Goal: Task Accomplishment & Management: Use online tool/utility

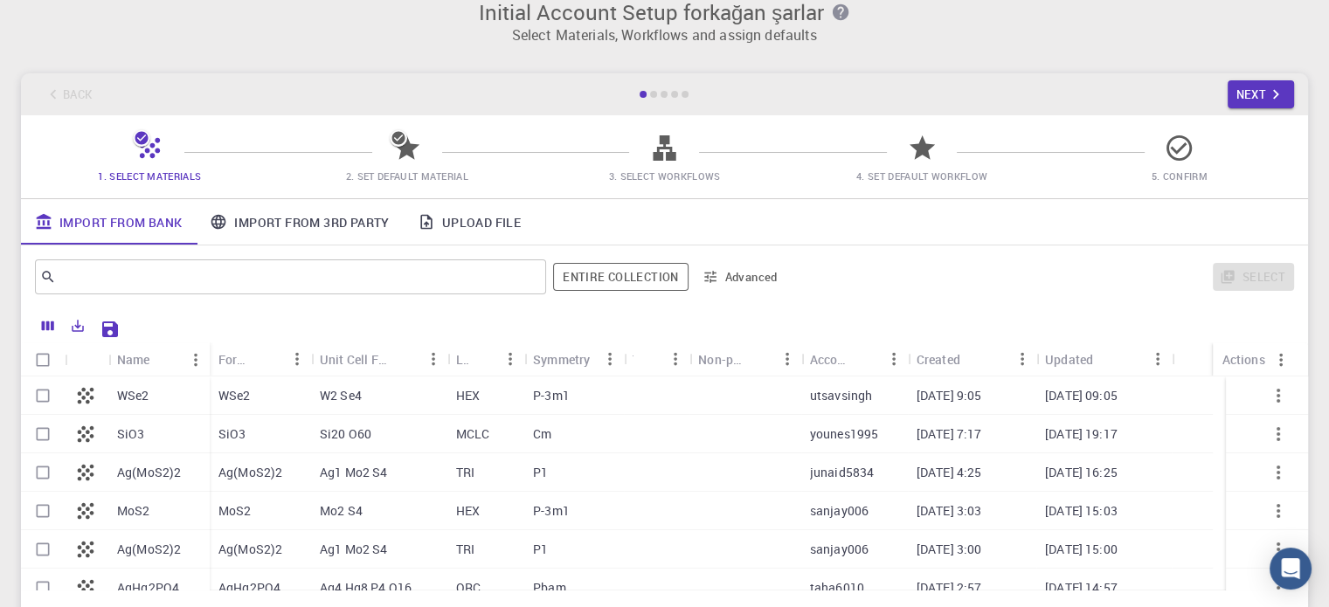
scroll to position [10, 0]
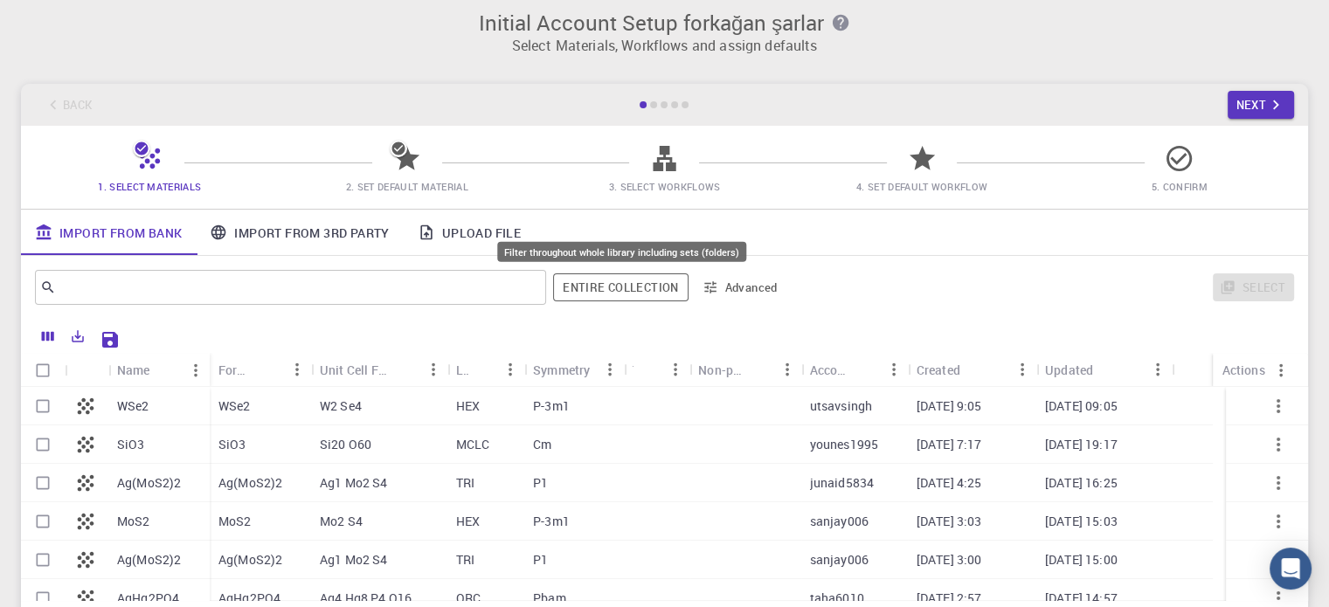
click at [640, 281] on button "Entire collection" at bounding box center [620, 288] width 135 height 28
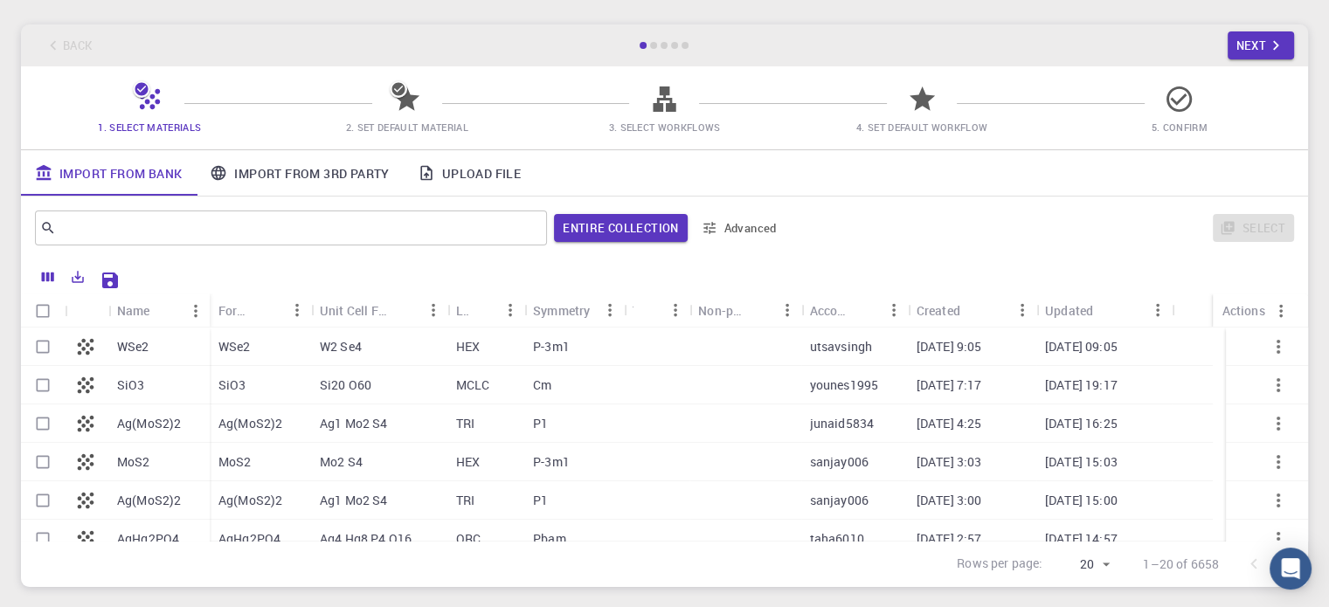
scroll to position [98, 0]
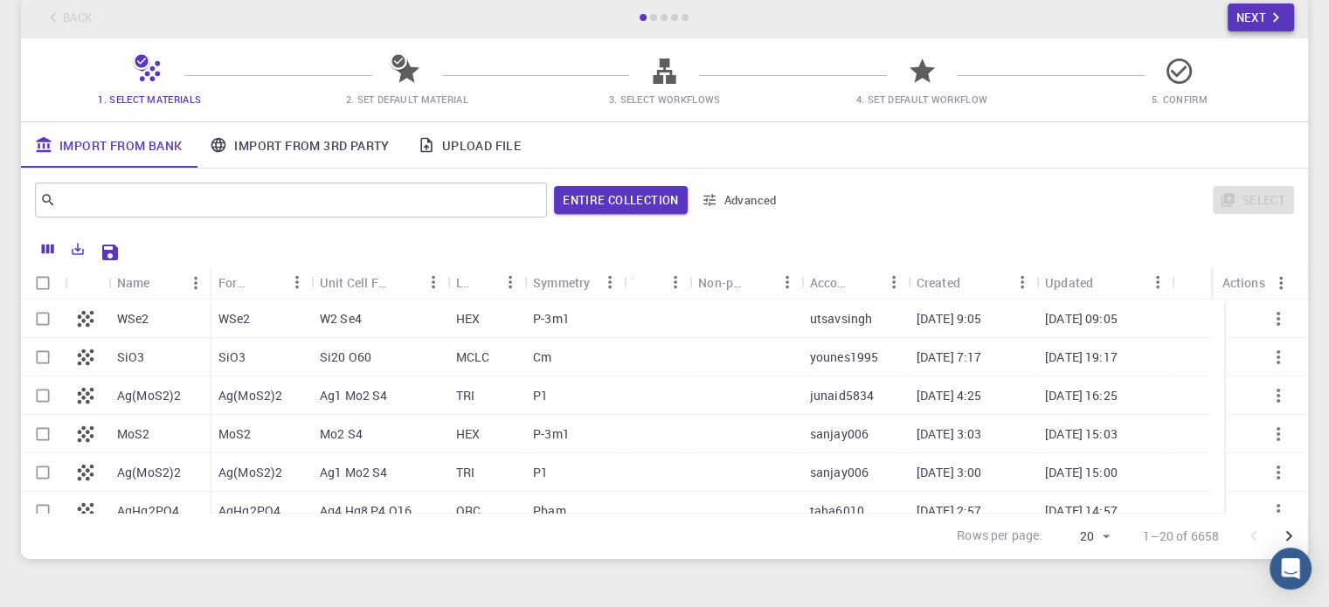
click at [1242, 13] on button "Next" at bounding box center [1261, 17] width 67 height 28
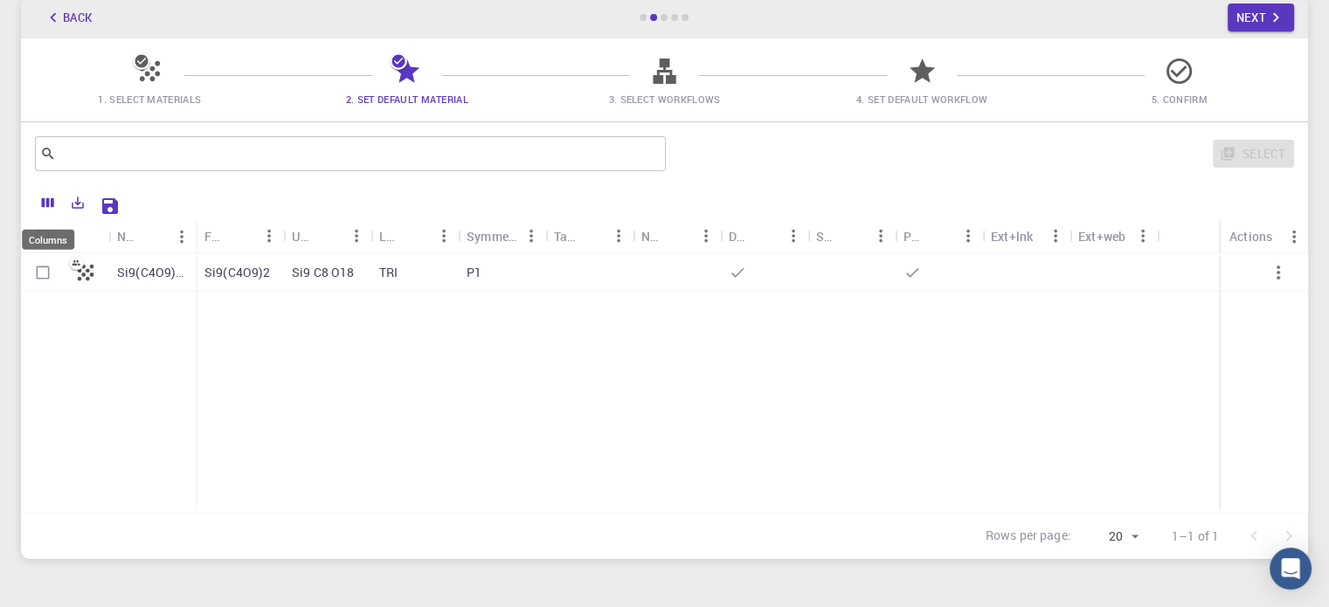
click at [52, 204] on icon "Columns" at bounding box center [48, 203] width 12 height 10
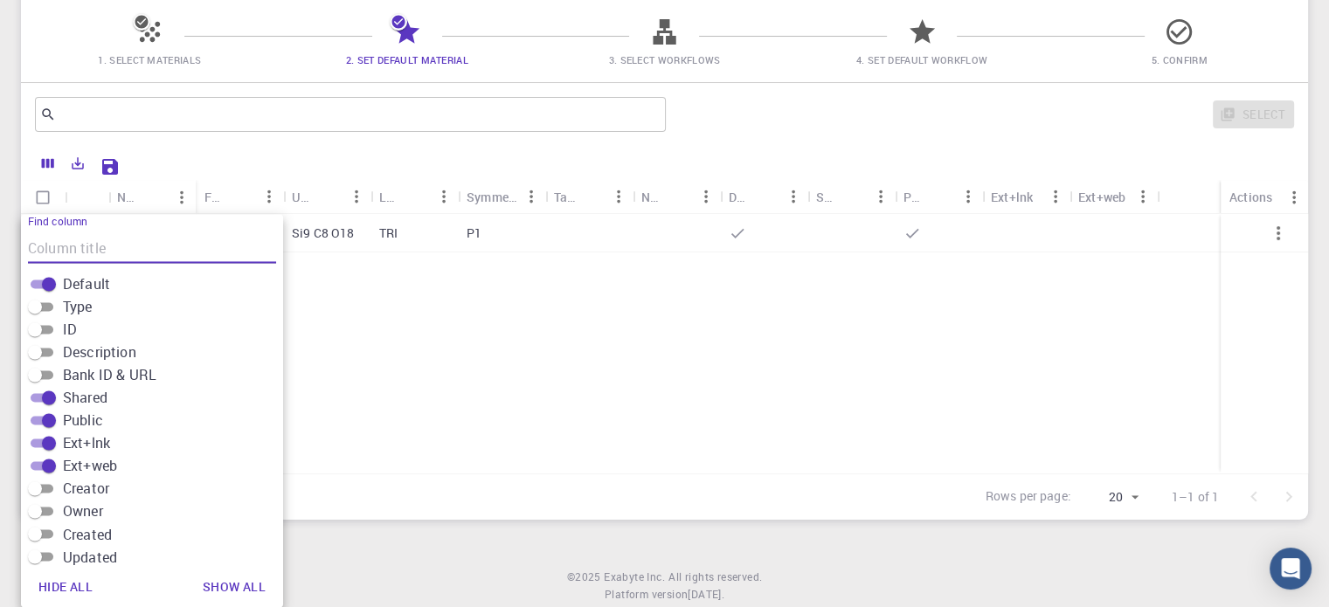
scroll to position [263, 0]
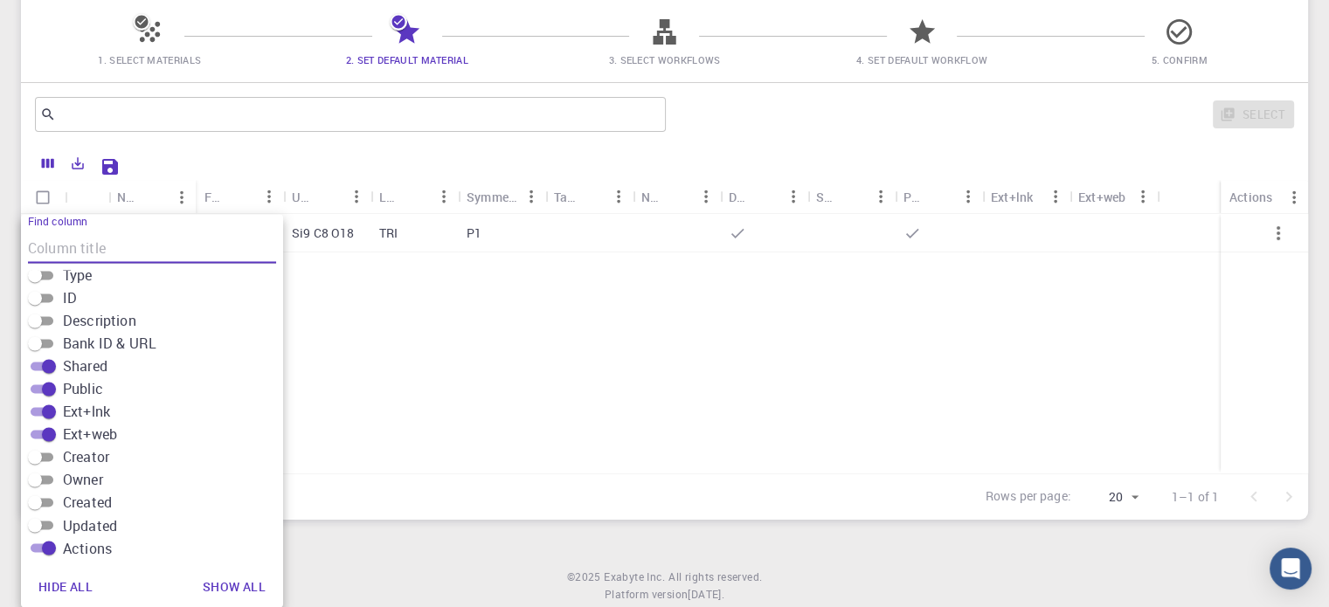
click at [143, 27] on icon at bounding box center [141, 21] width 17 height 17
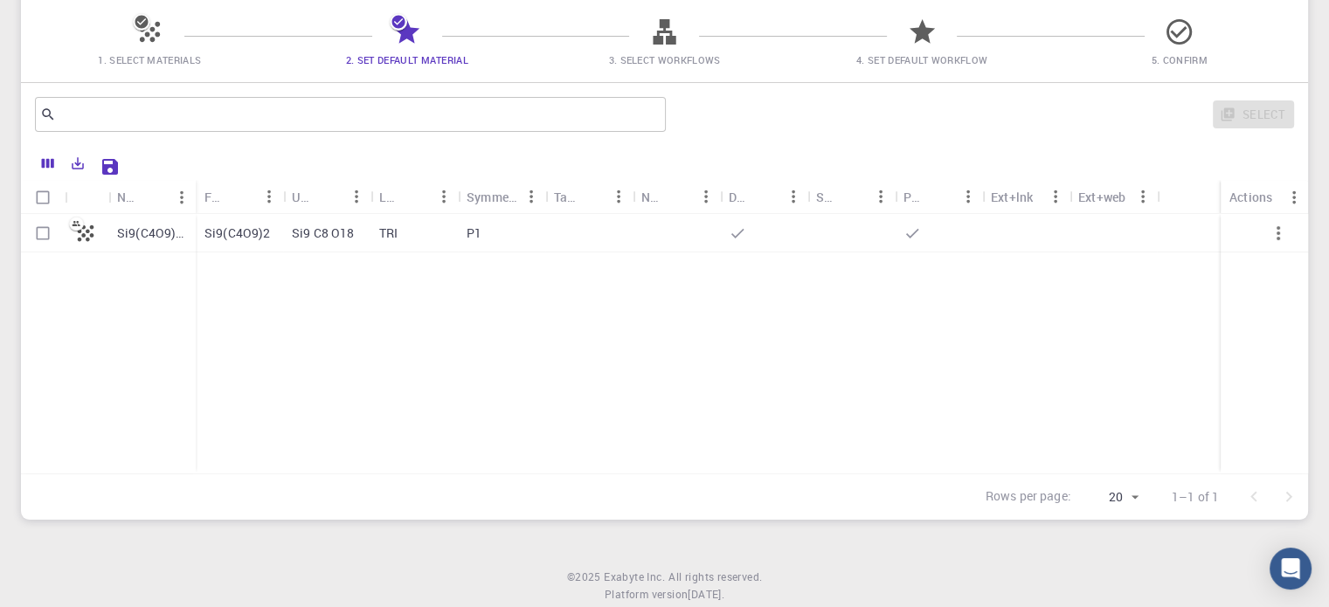
click at [668, 38] on icon at bounding box center [664, 31] width 23 height 25
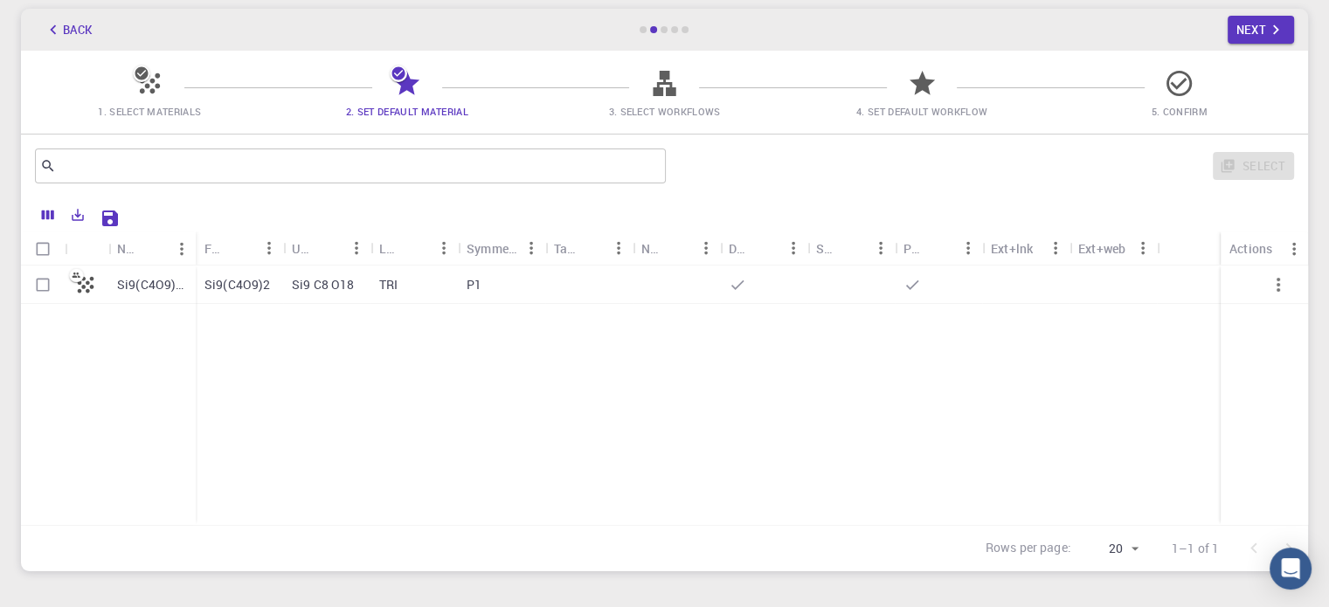
scroll to position [0, 0]
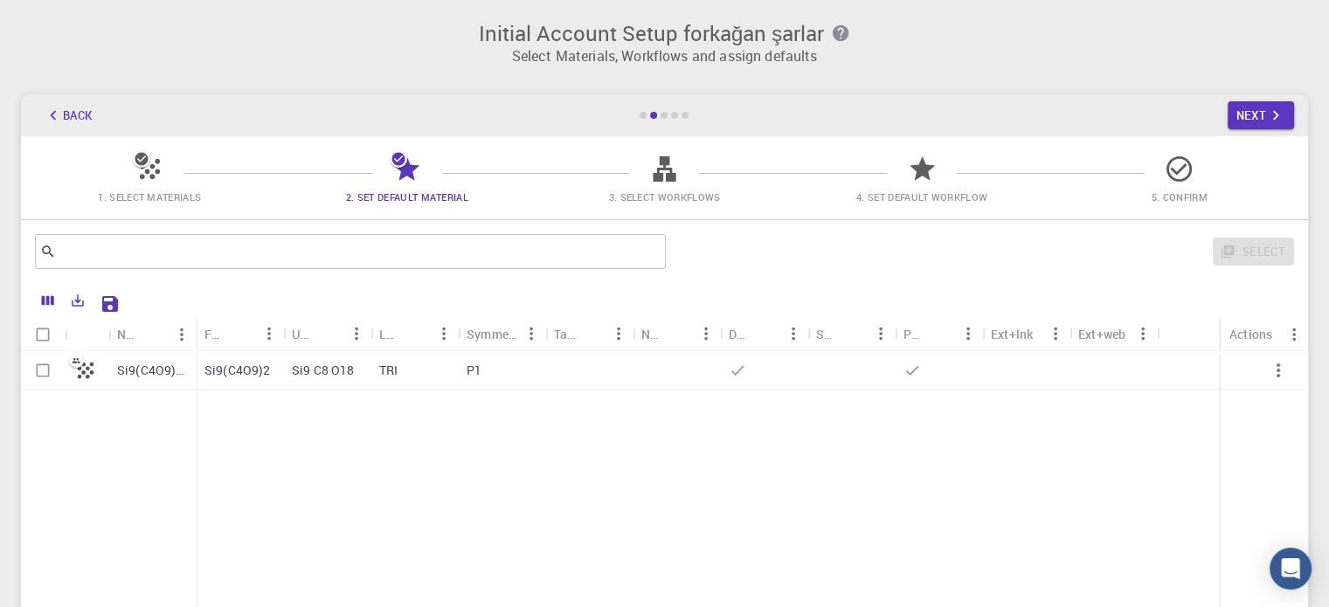
click at [95, 374] on icon at bounding box center [85, 370] width 24 height 24
checkbox input "true"
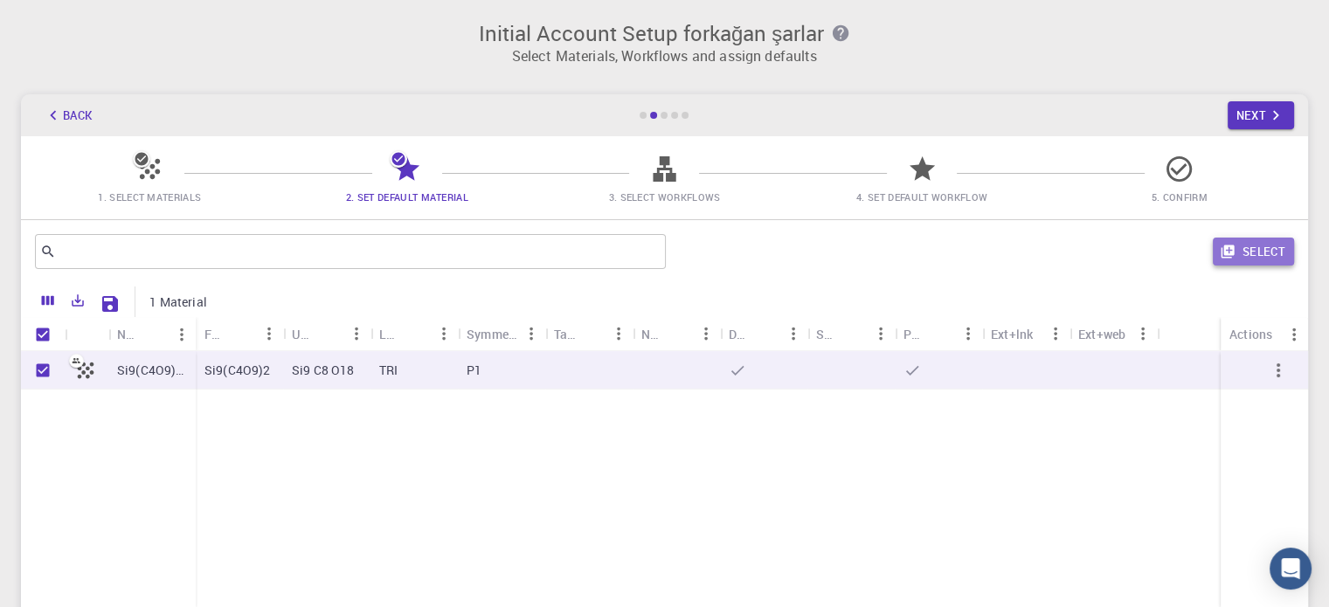
click at [1276, 251] on button "Select" at bounding box center [1253, 252] width 81 height 28
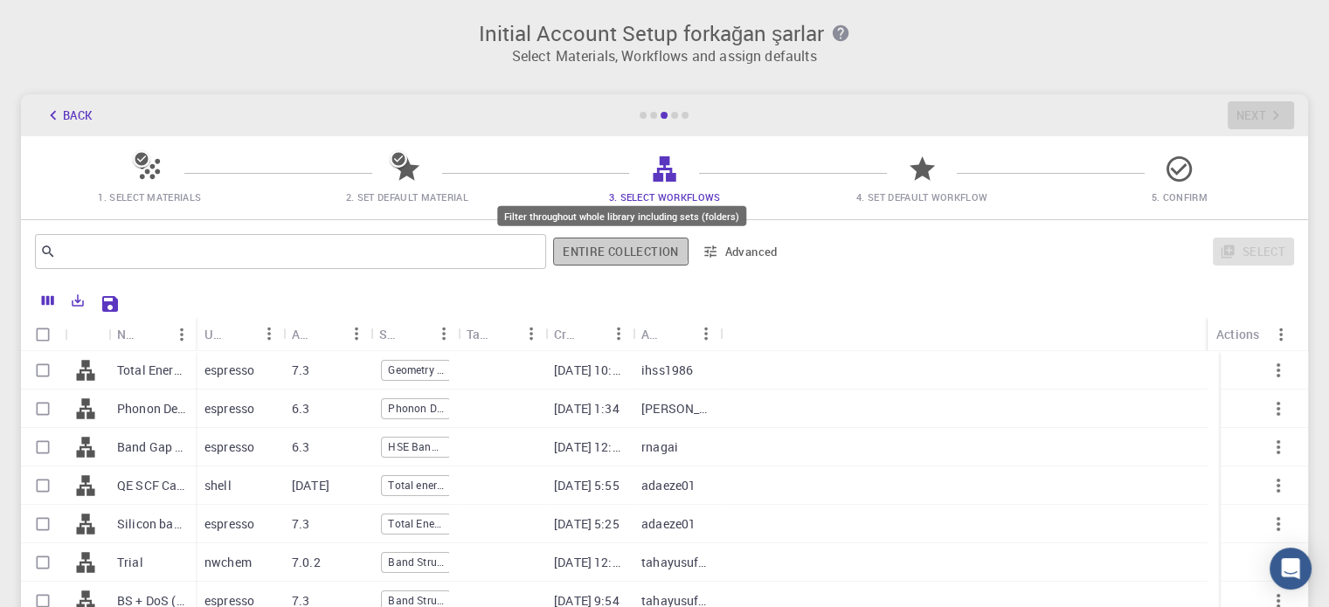
click at [608, 242] on button "Entire collection" at bounding box center [620, 252] width 135 height 28
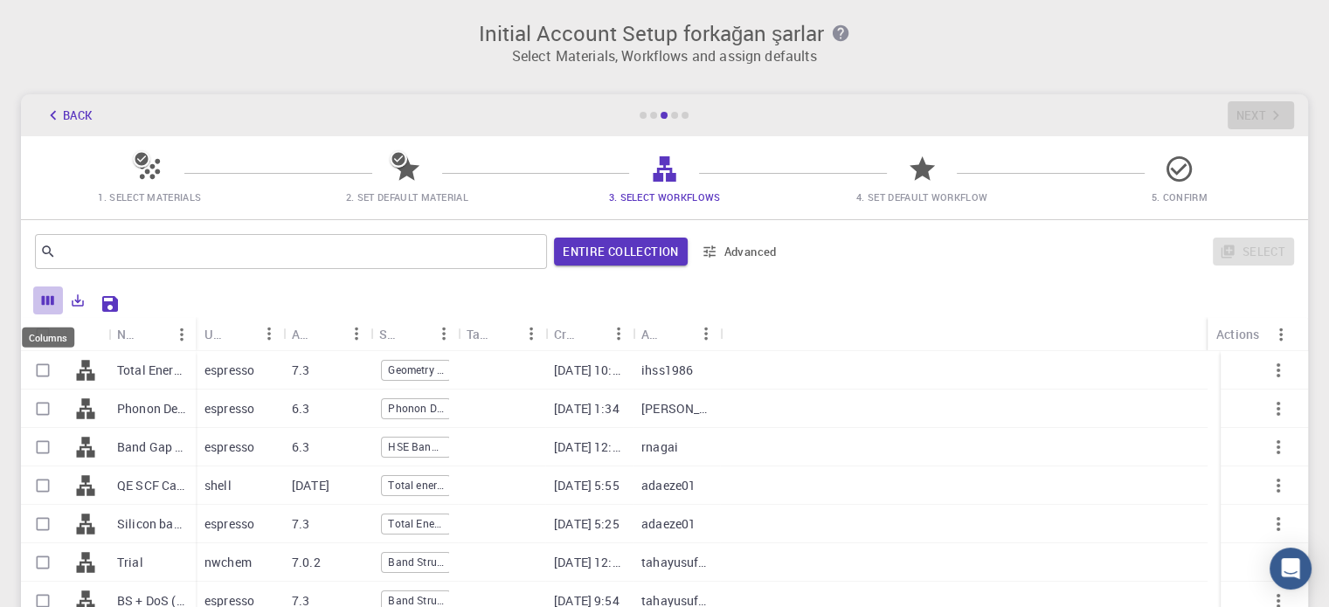
click at [48, 296] on icon "Columns" at bounding box center [48, 301] width 16 height 16
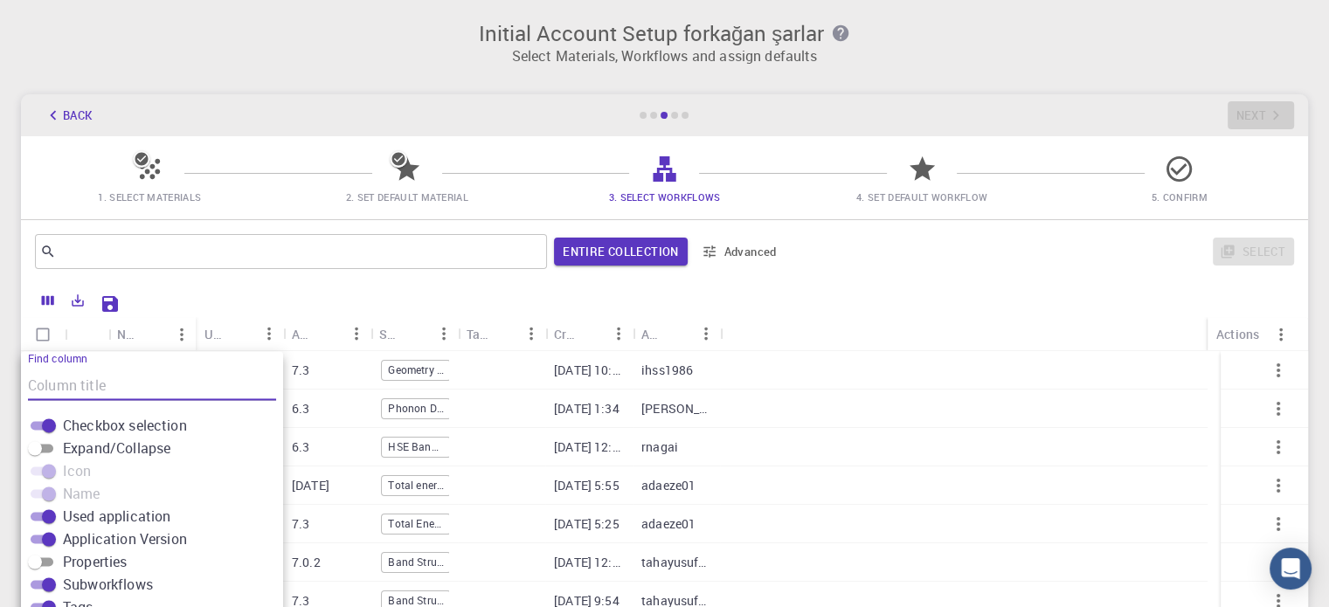
scroll to position [137, 0]
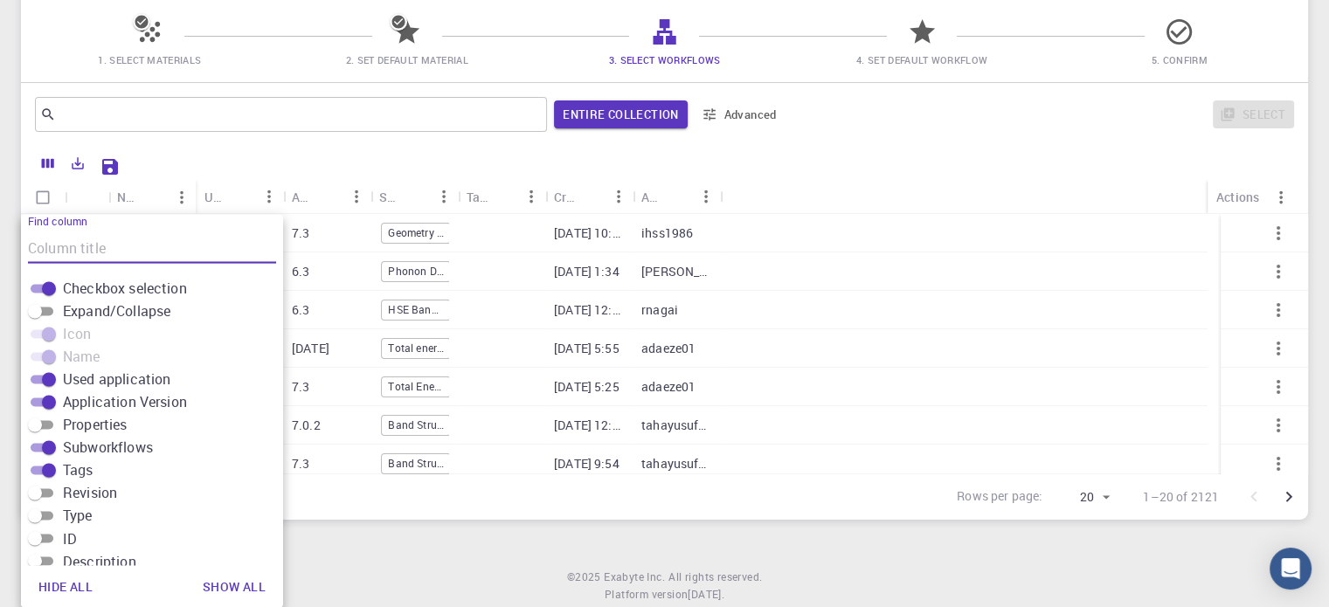
click at [863, 170] on div at bounding box center [712, 164] width 1168 height 31
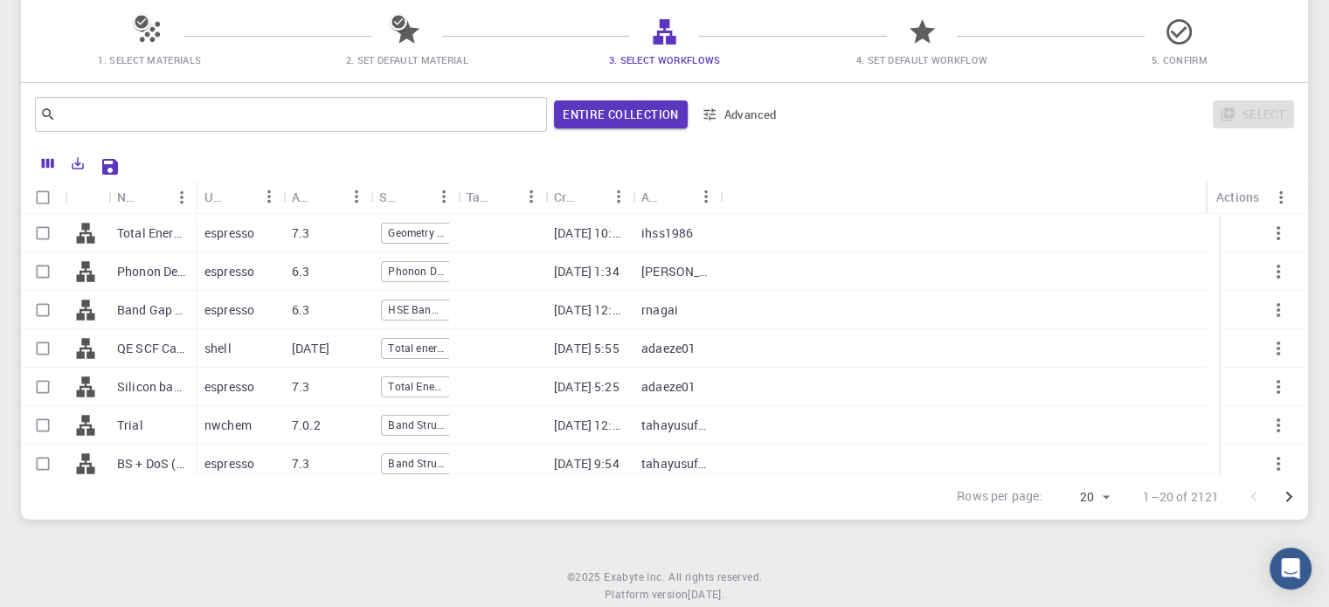
click at [755, 118] on button "Advanced" at bounding box center [740, 115] width 91 height 28
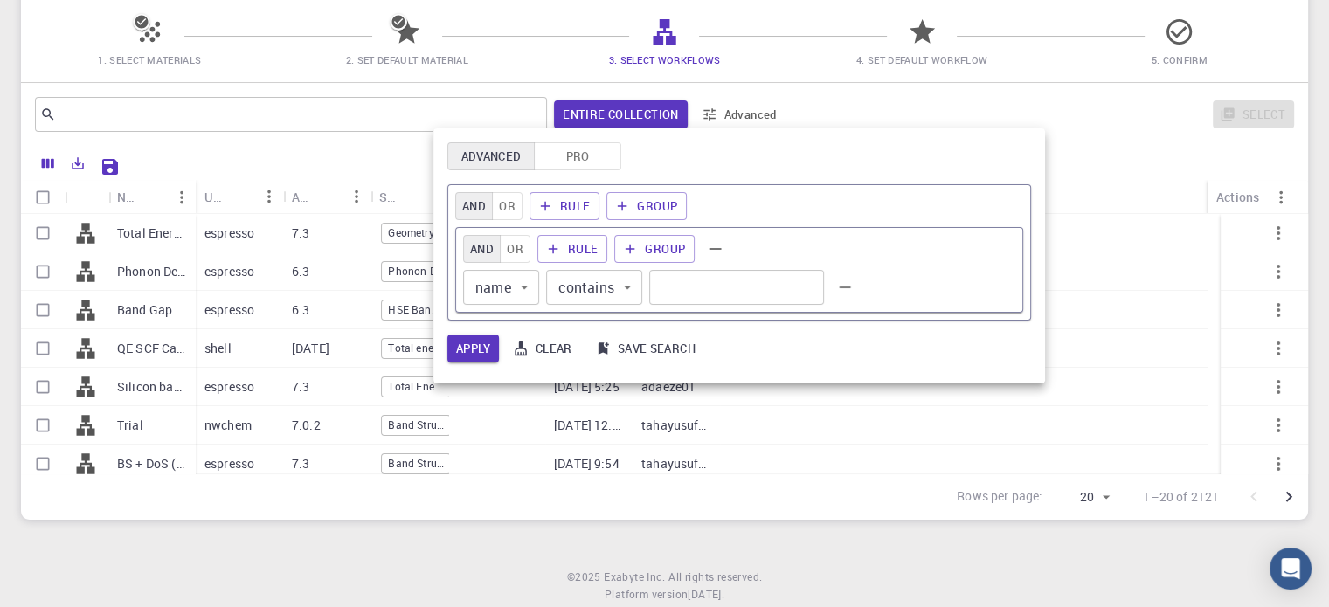
click at [380, 501] on div at bounding box center [664, 303] width 1329 height 607
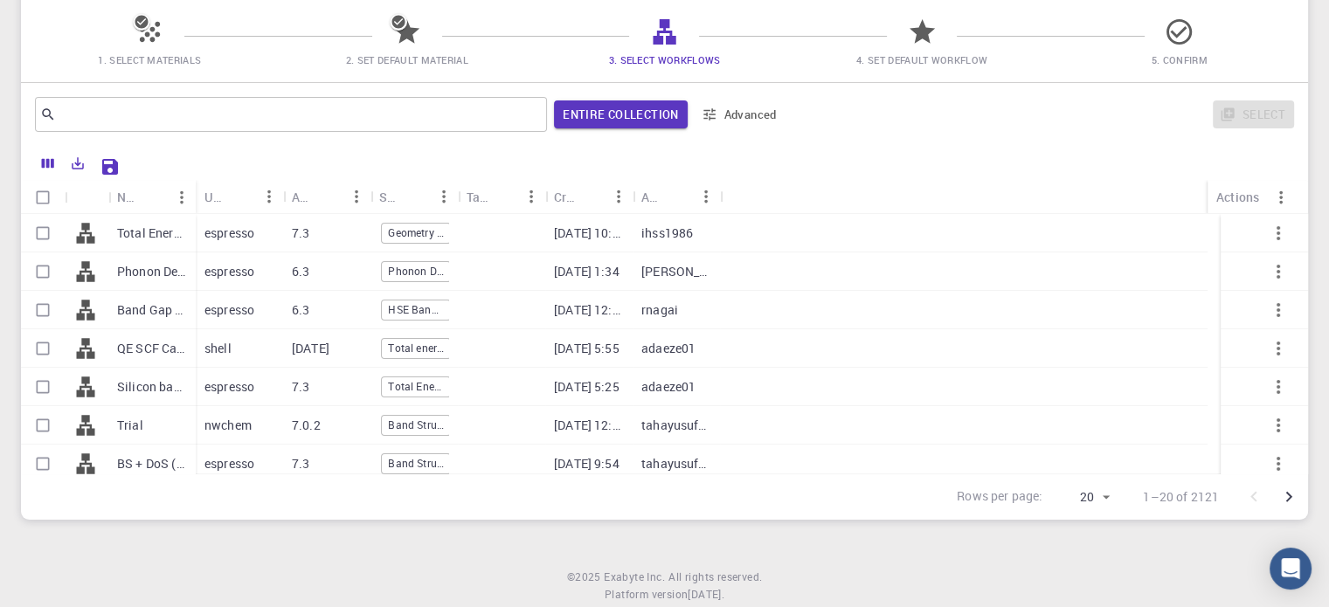
scroll to position [0, 0]
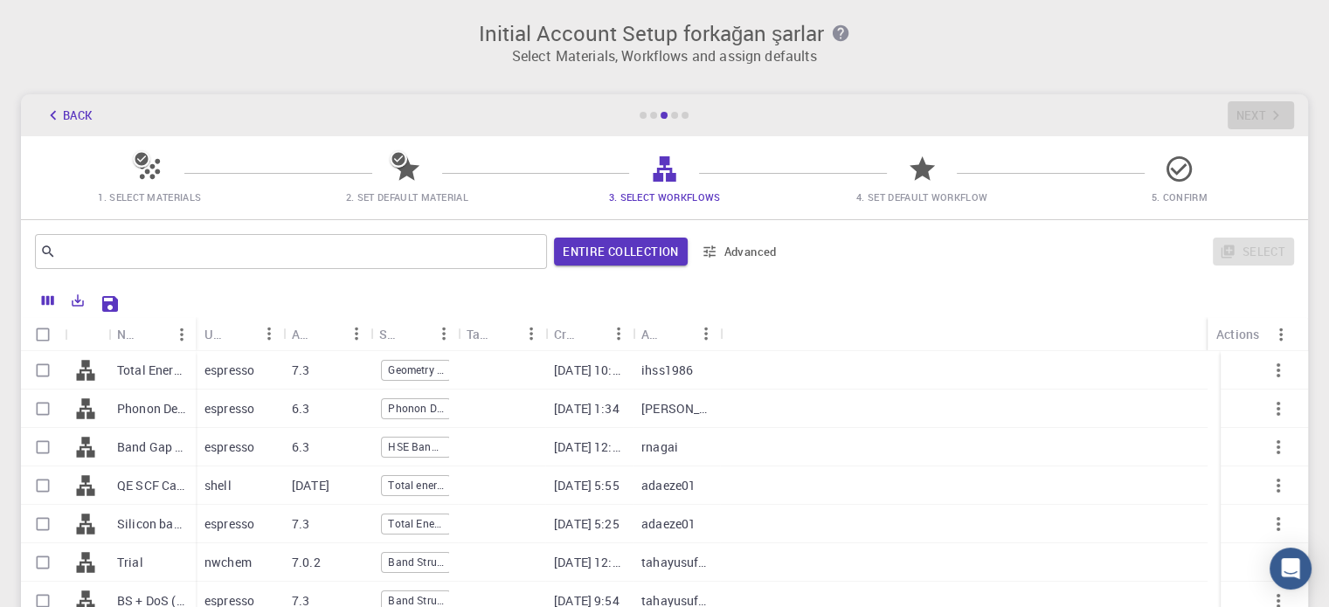
click at [45, 336] on input "Select all rows" at bounding box center [42, 334] width 33 height 33
checkbox input "true"
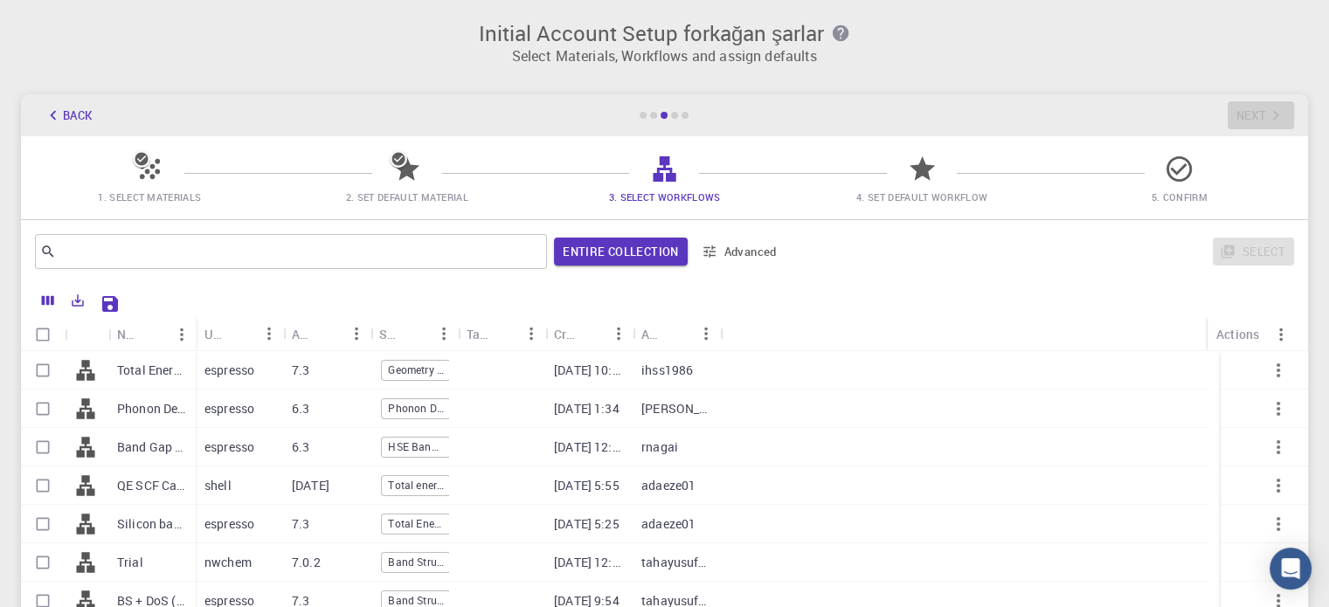
checkbox input "true"
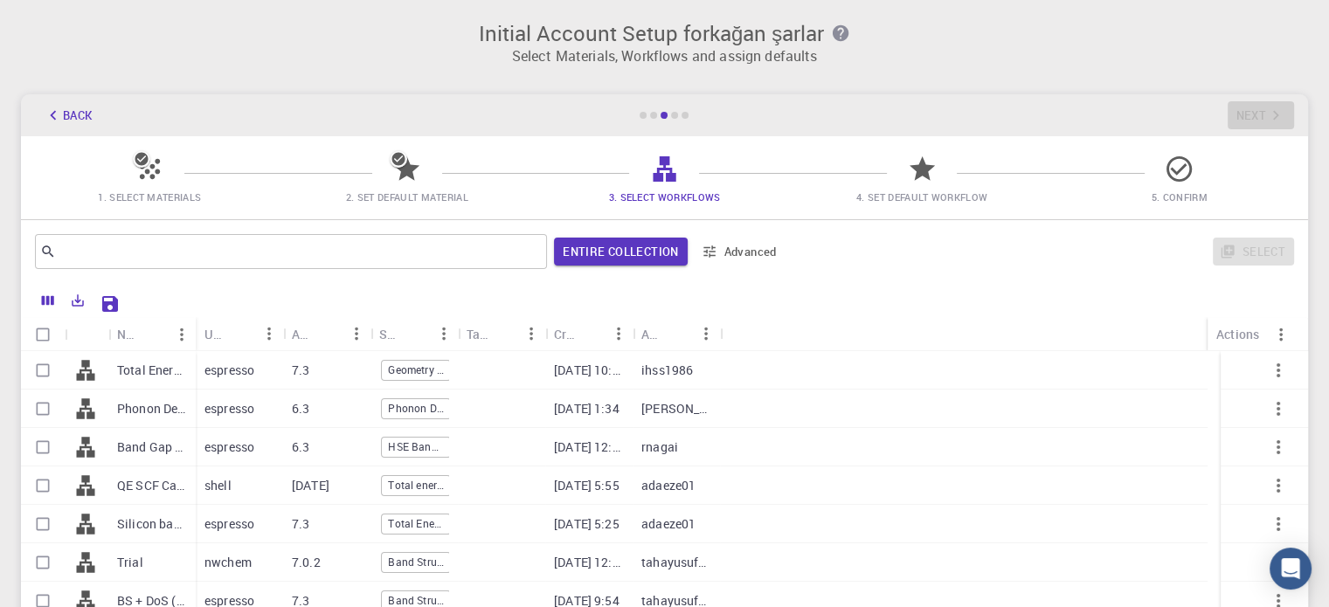
checkbox input "true"
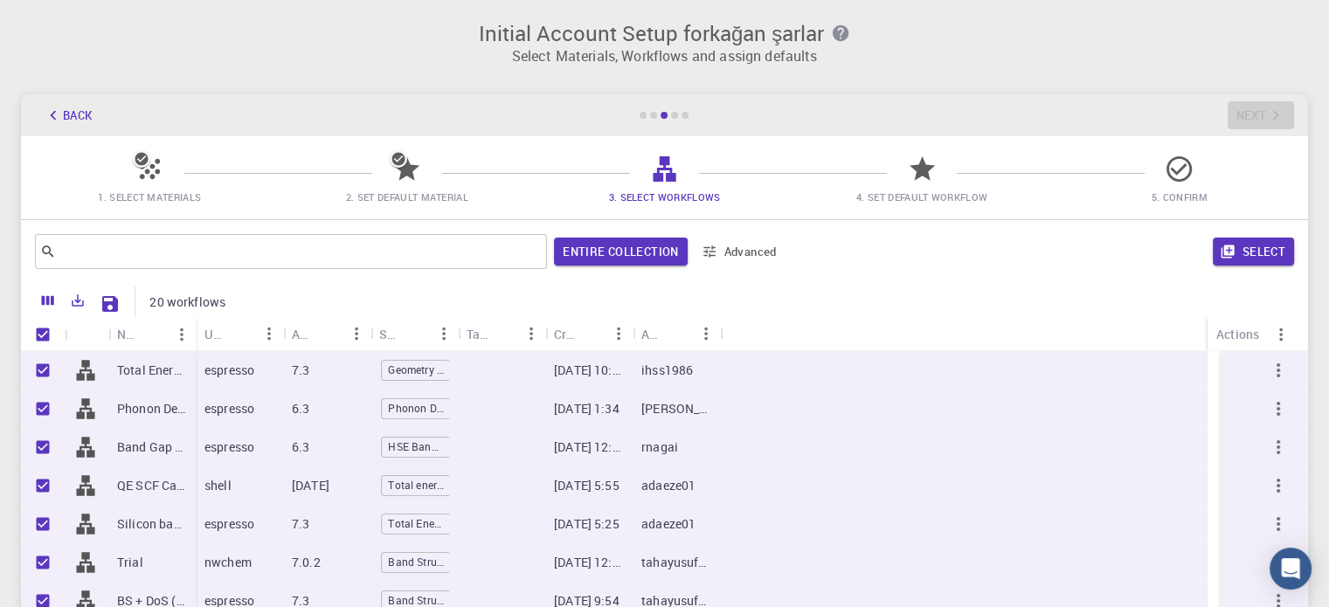
click at [406, 163] on icon at bounding box center [406, 168] width 25 height 24
click at [1258, 256] on button "Select" at bounding box center [1253, 252] width 81 height 28
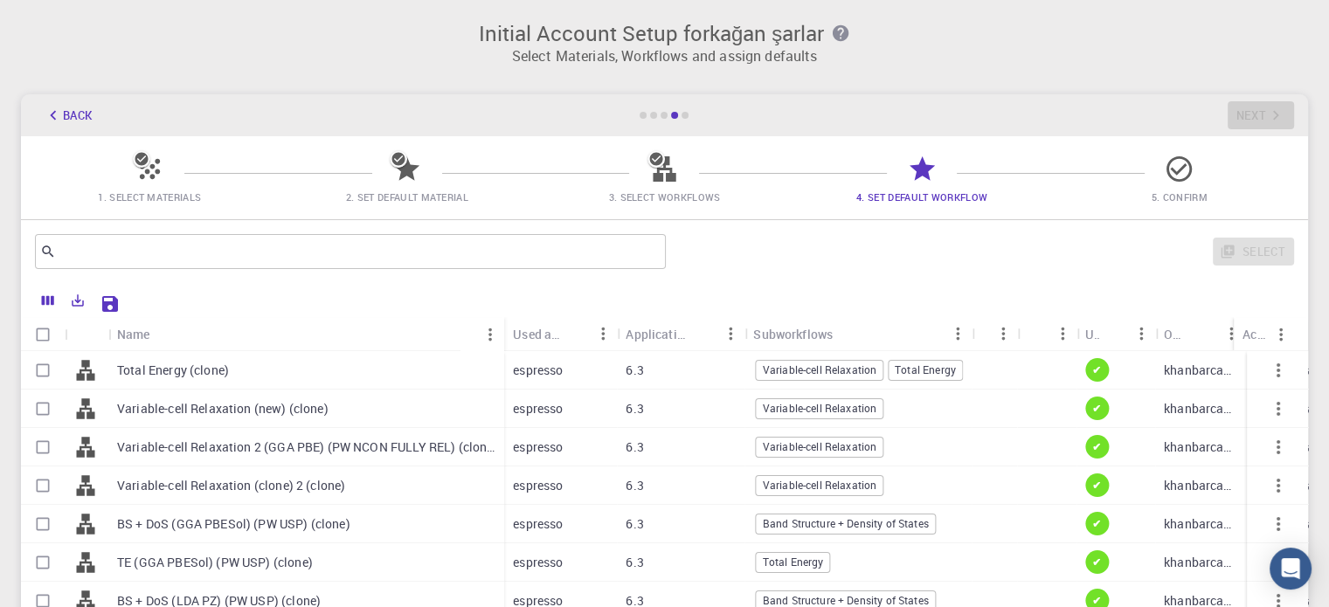
click at [43, 331] on input "Select all rows" at bounding box center [42, 334] width 33 height 33
checkbox input "true"
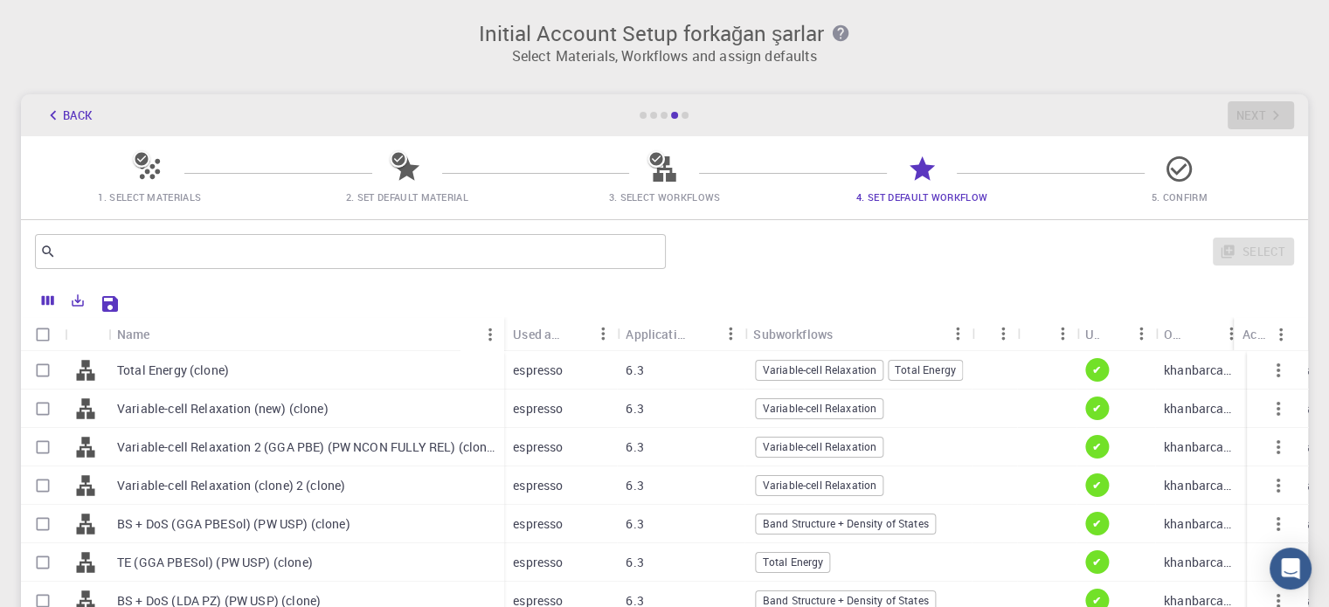
checkbox input "true"
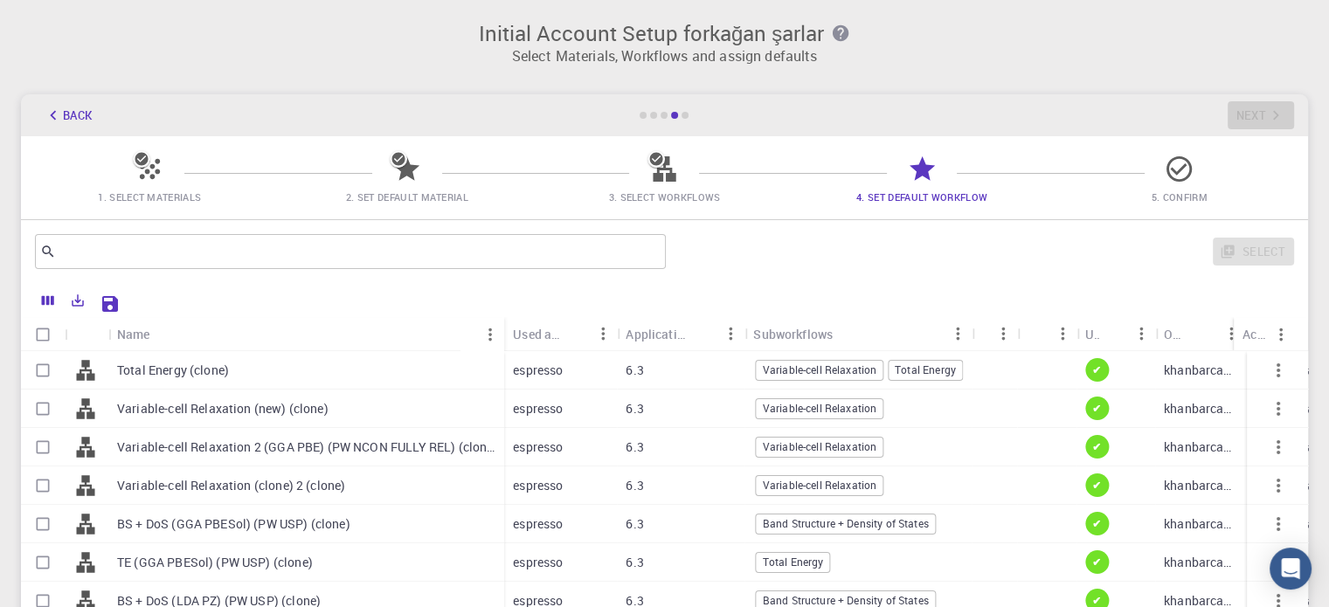
checkbox input "true"
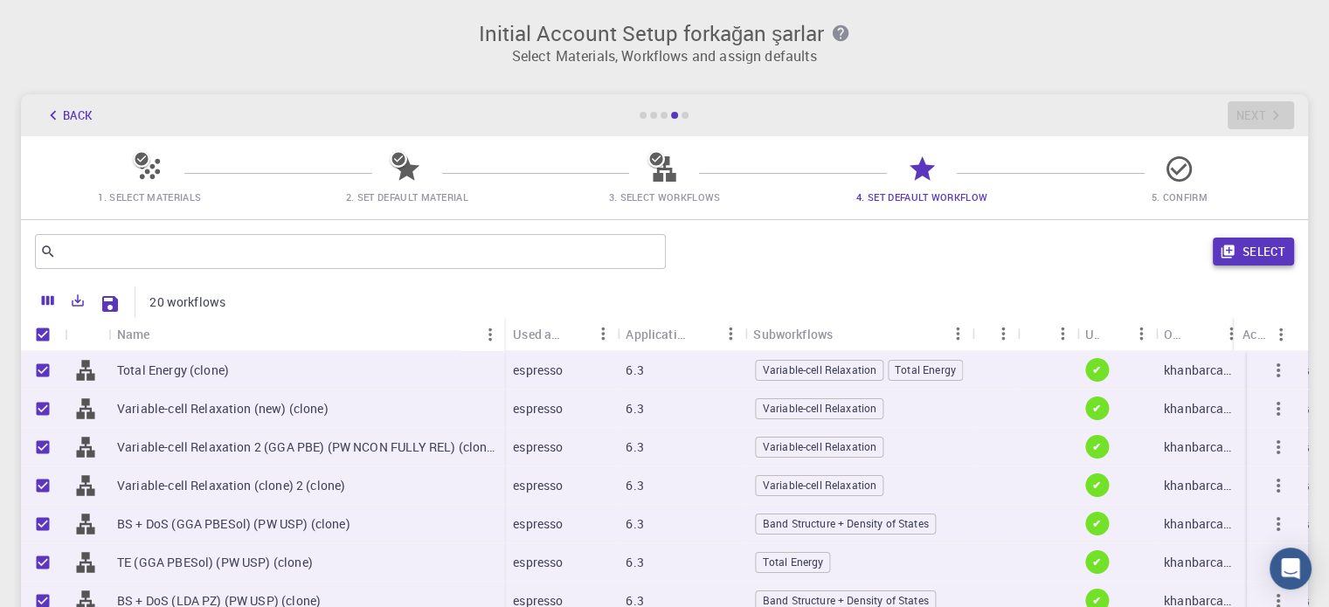
click at [1267, 243] on button "Select" at bounding box center [1253, 252] width 81 height 28
checkbox input "false"
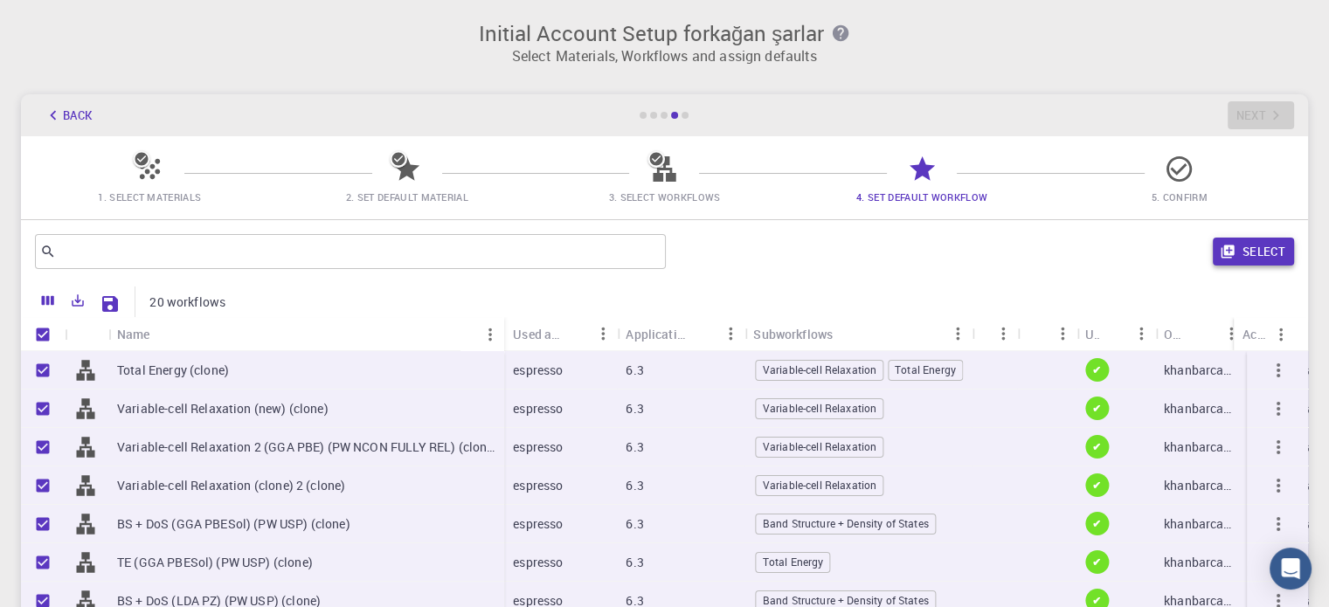
checkbox input "false"
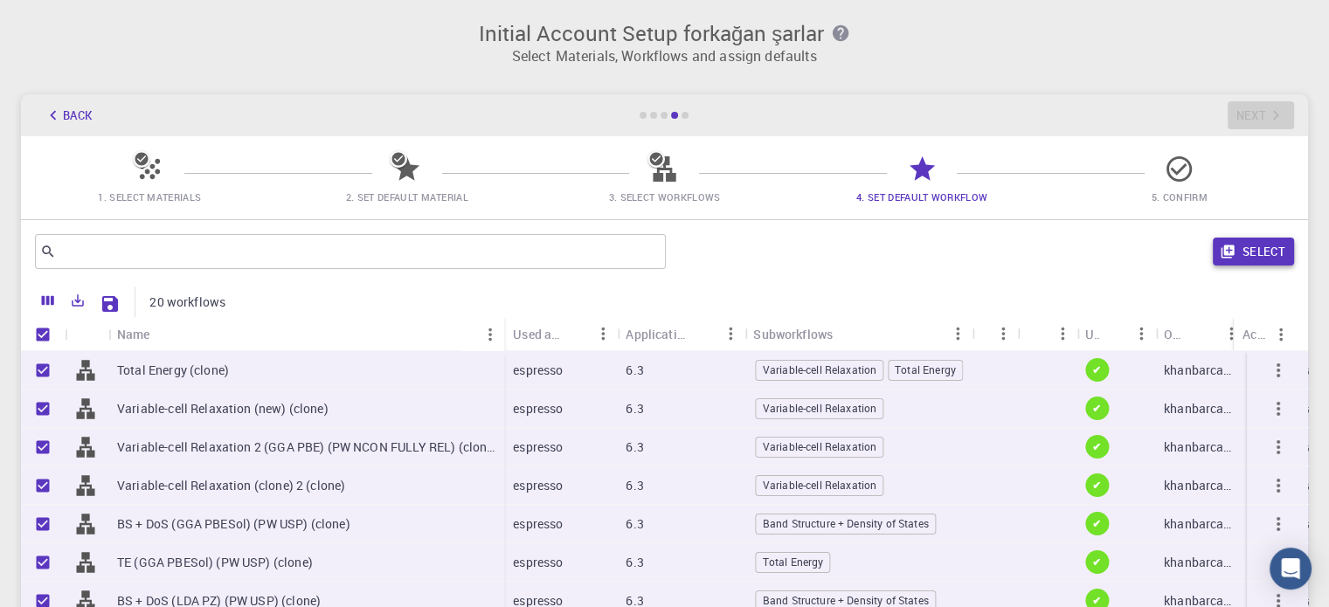
checkbox input "false"
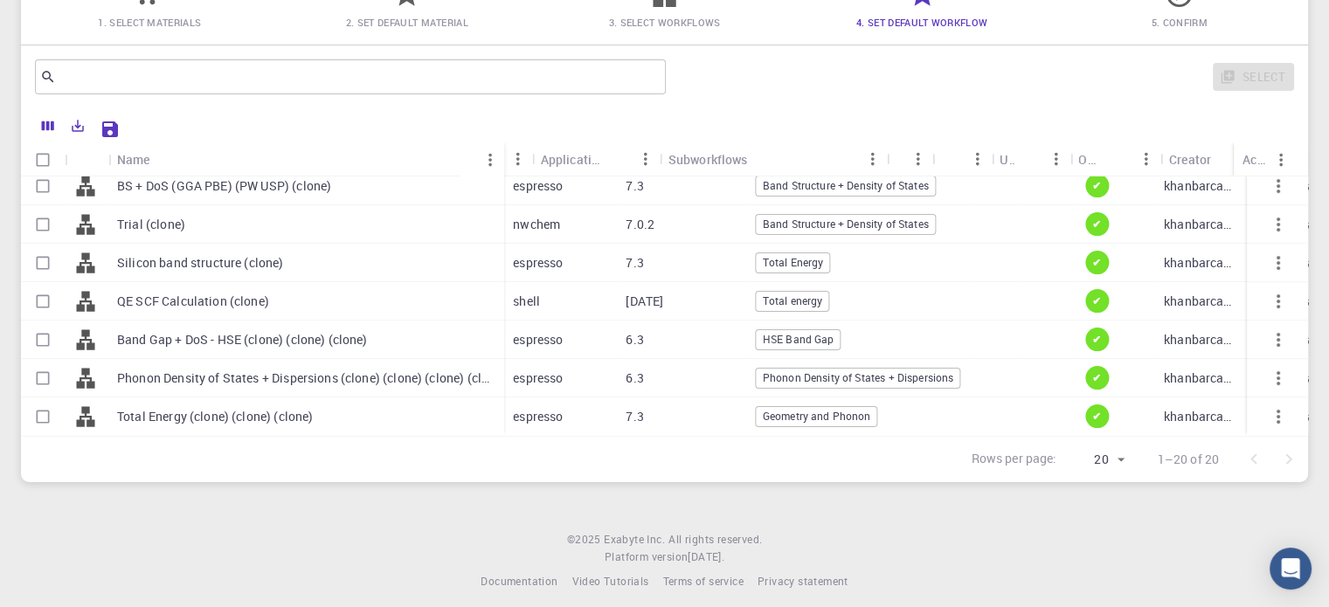
scroll to position [522, 186]
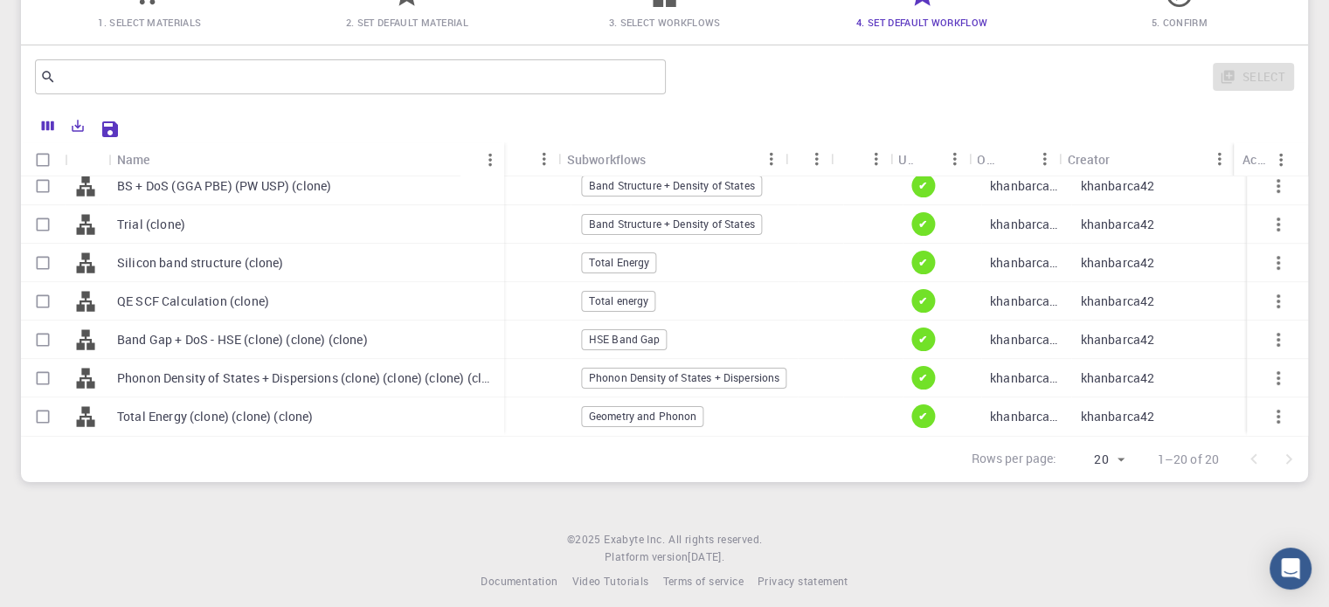
click at [49, 289] on input "Select row" at bounding box center [42, 301] width 33 height 33
checkbox input "true"
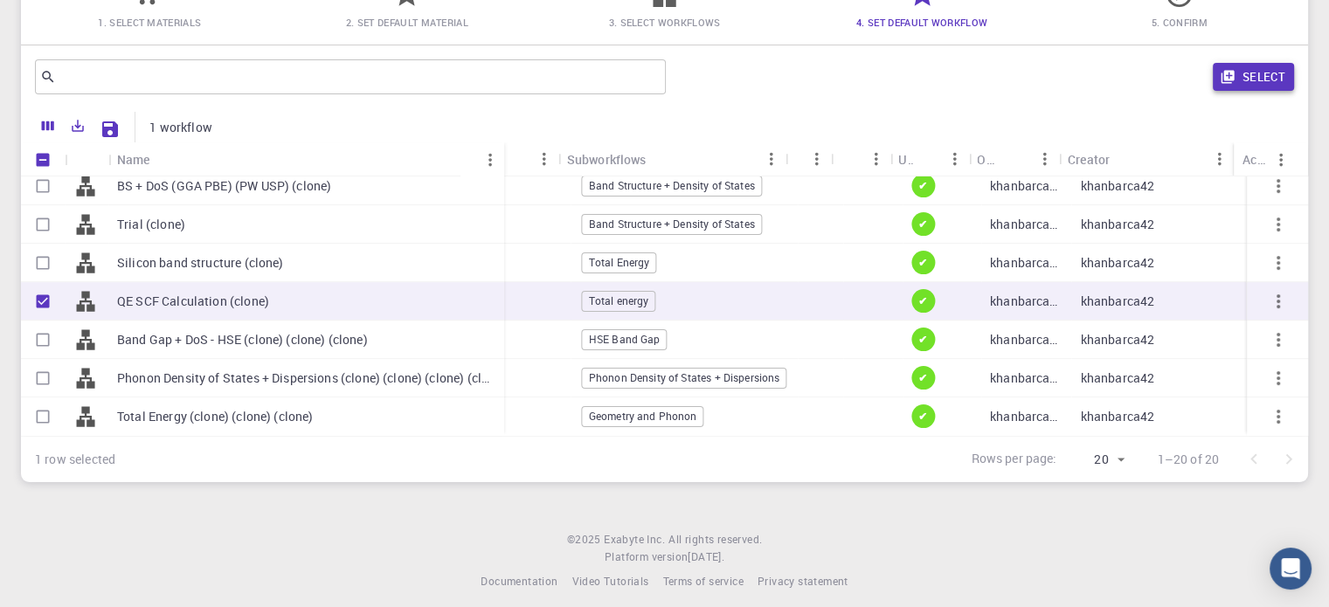
click at [1270, 75] on button "Select" at bounding box center [1253, 77] width 81 height 28
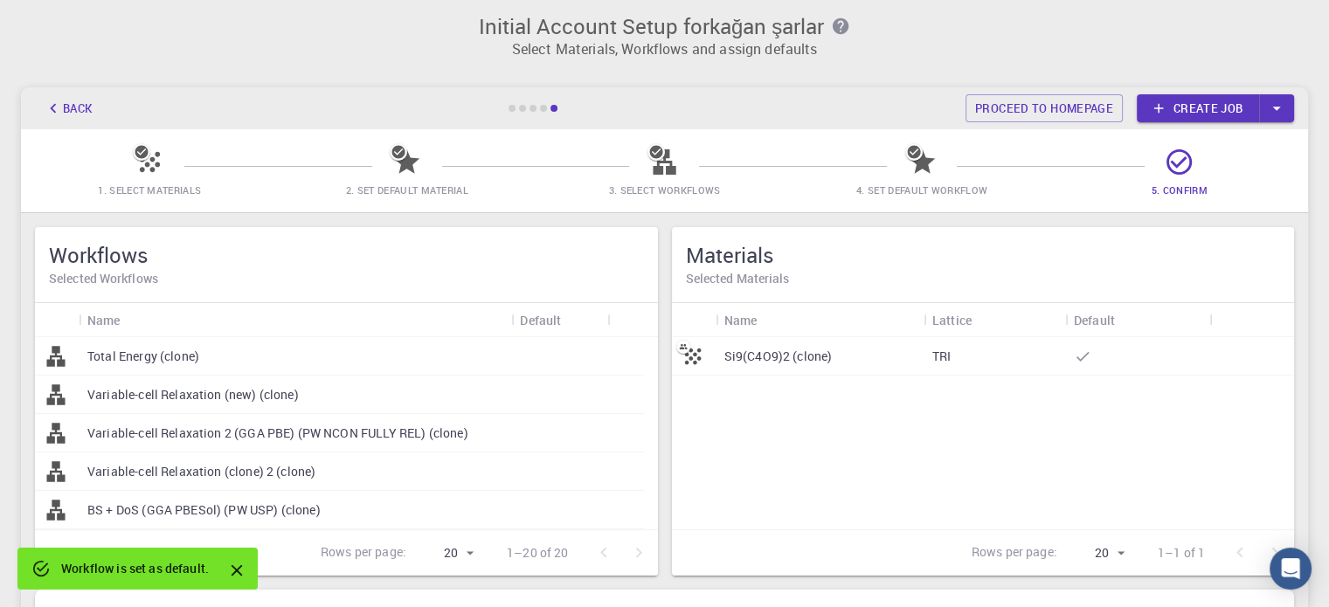
scroll to position [0, 0]
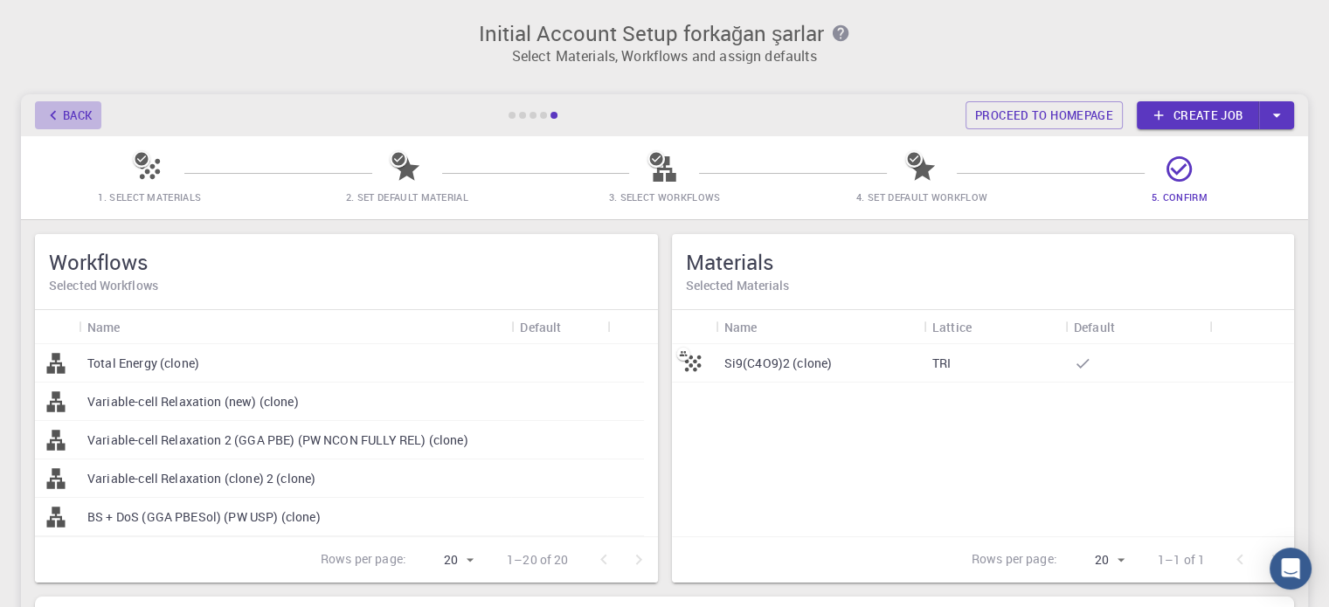
click at [73, 113] on button "Back" at bounding box center [68, 115] width 66 height 28
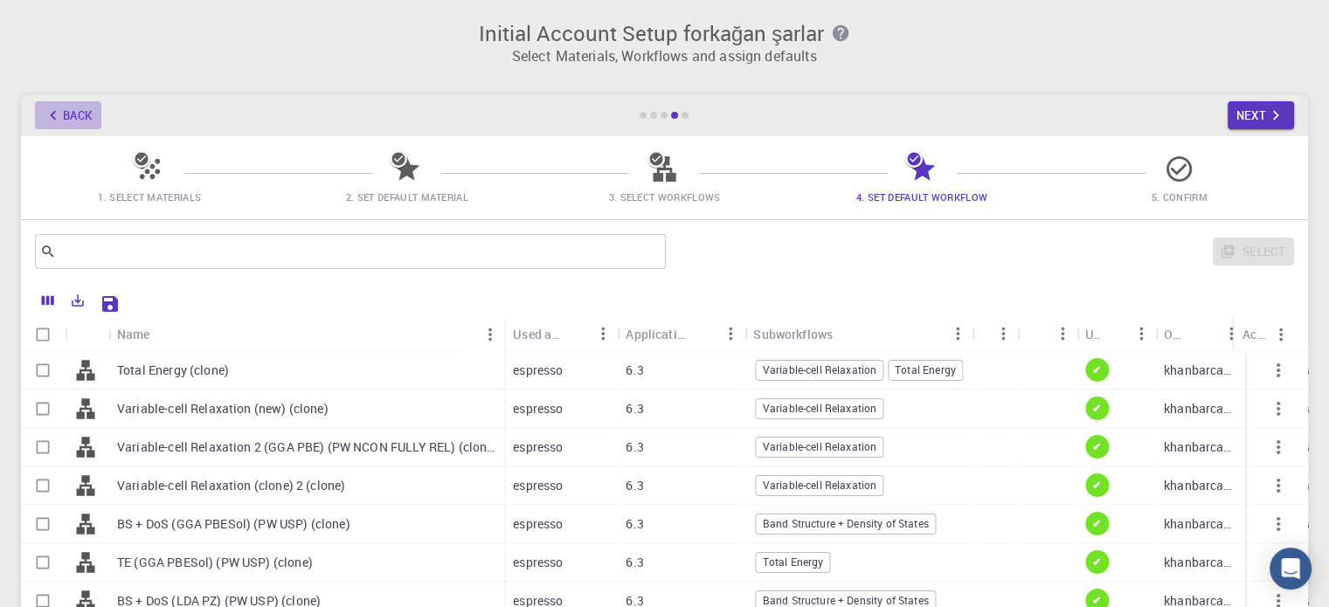
click at [73, 113] on button "Back" at bounding box center [68, 115] width 66 height 28
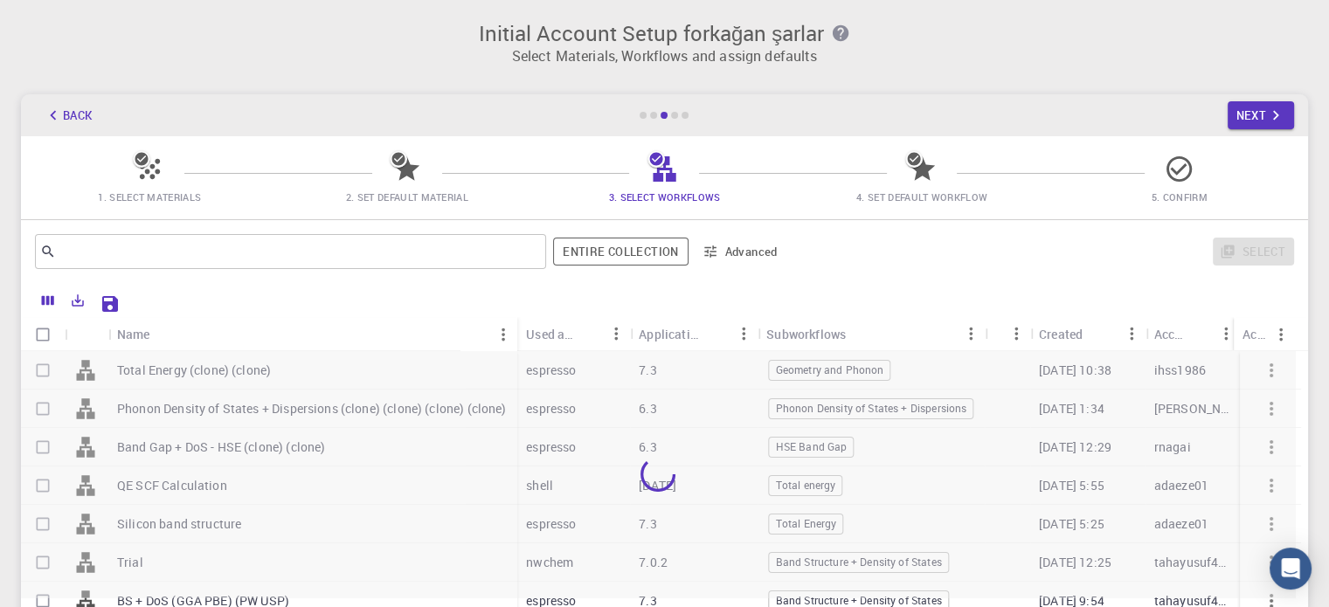
click at [73, 113] on button "Back" at bounding box center [68, 115] width 66 height 28
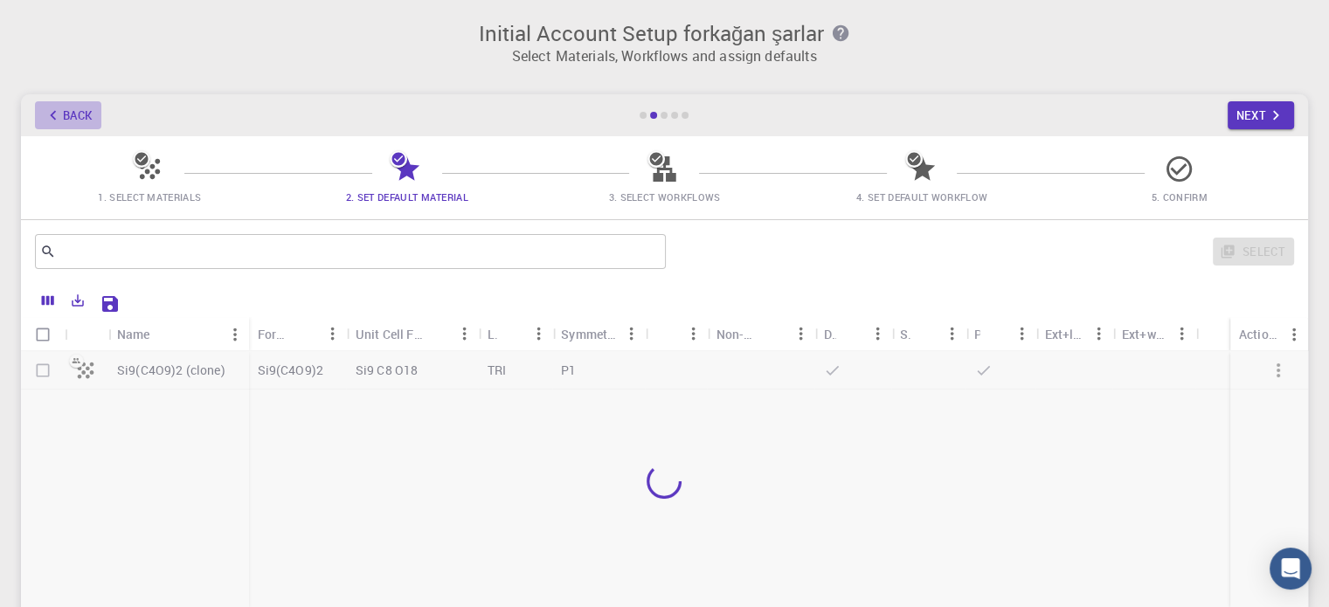
click at [73, 113] on button "Back" at bounding box center [68, 115] width 66 height 28
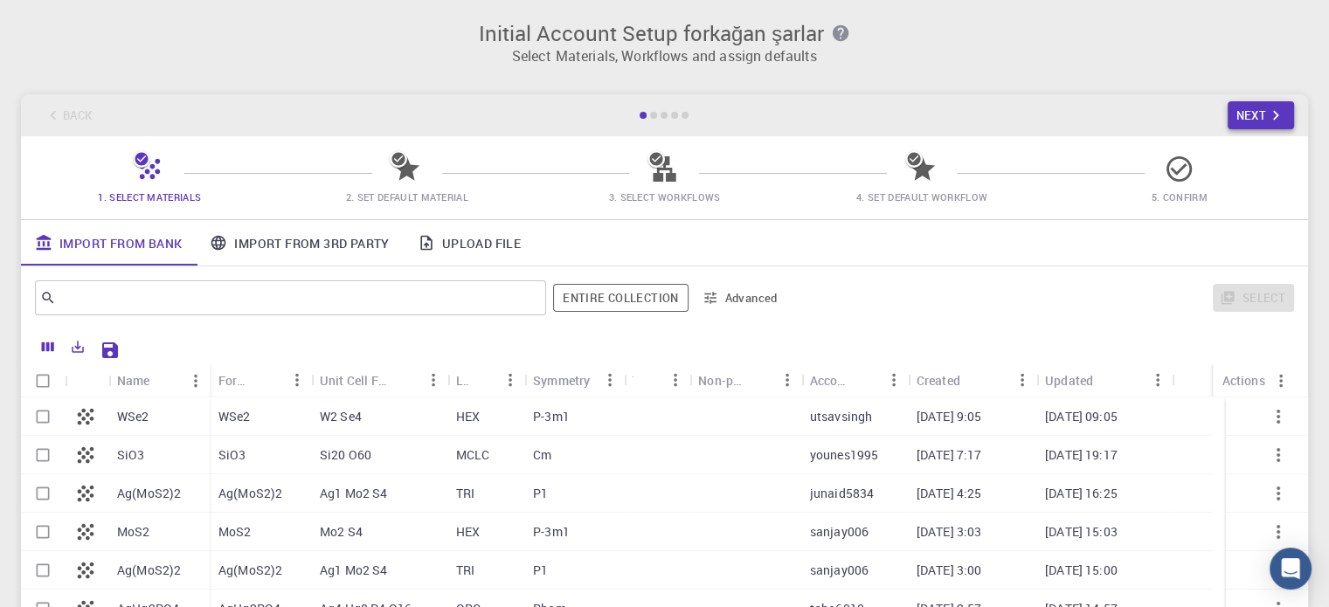
click at [1258, 115] on button "Next" at bounding box center [1261, 115] width 67 height 28
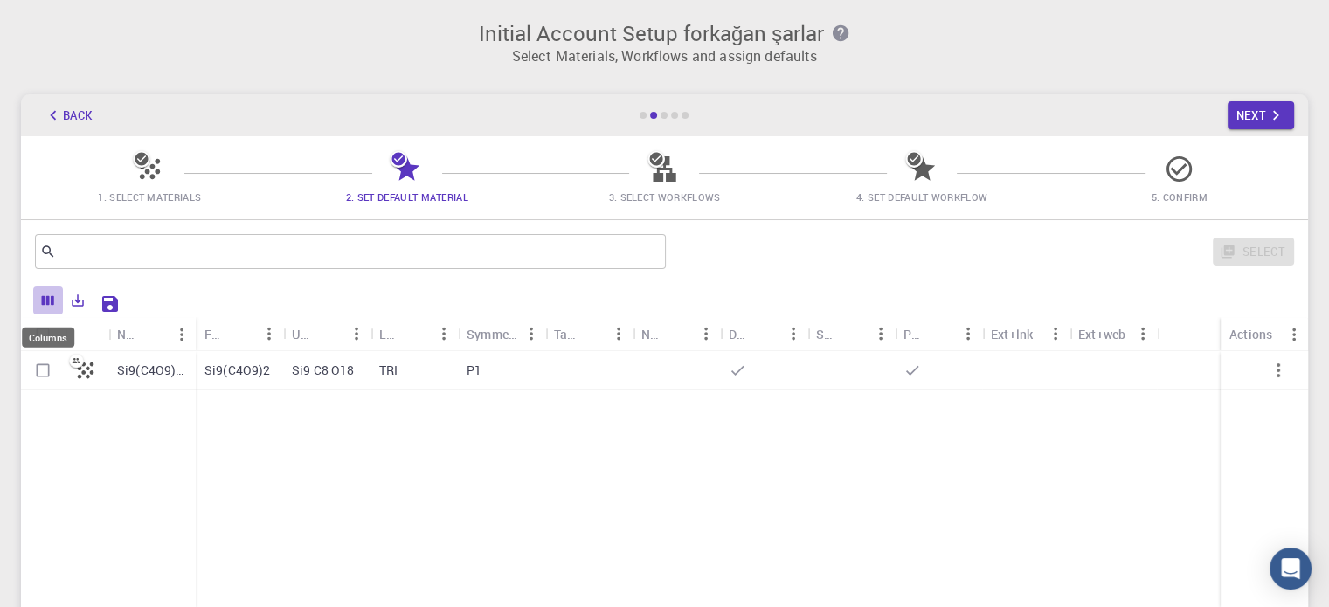
click at [52, 295] on icon "Columns" at bounding box center [48, 301] width 16 height 16
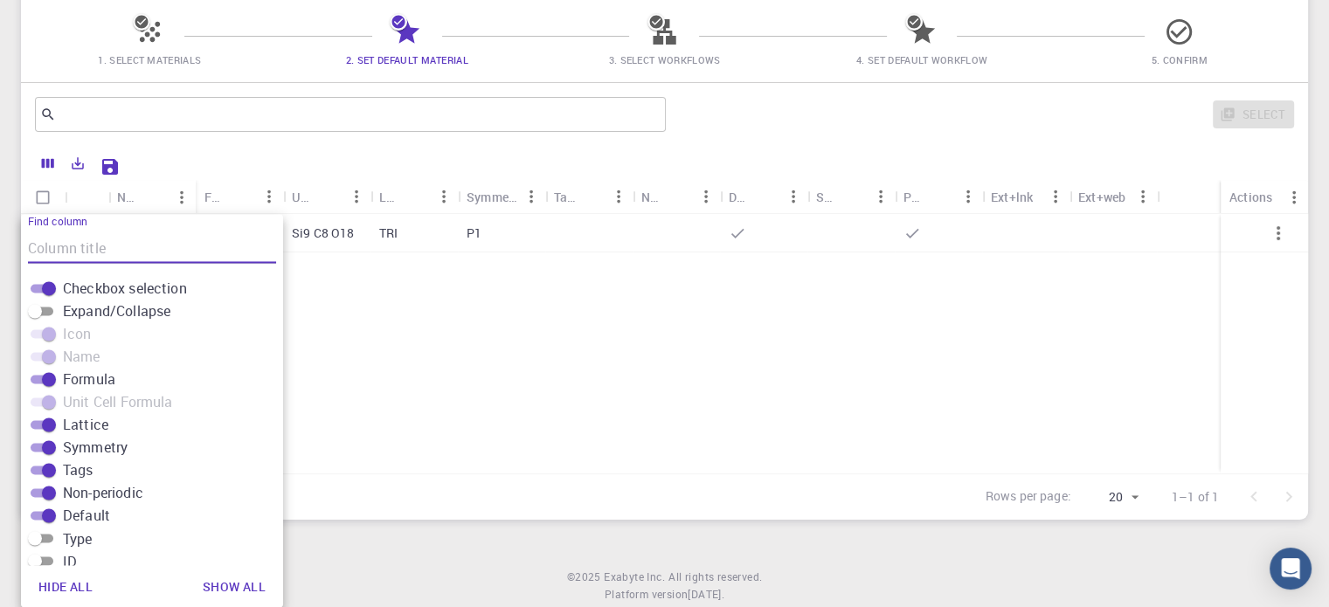
click at [184, 153] on div at bounding box center [712, 164] width 1168 height 31
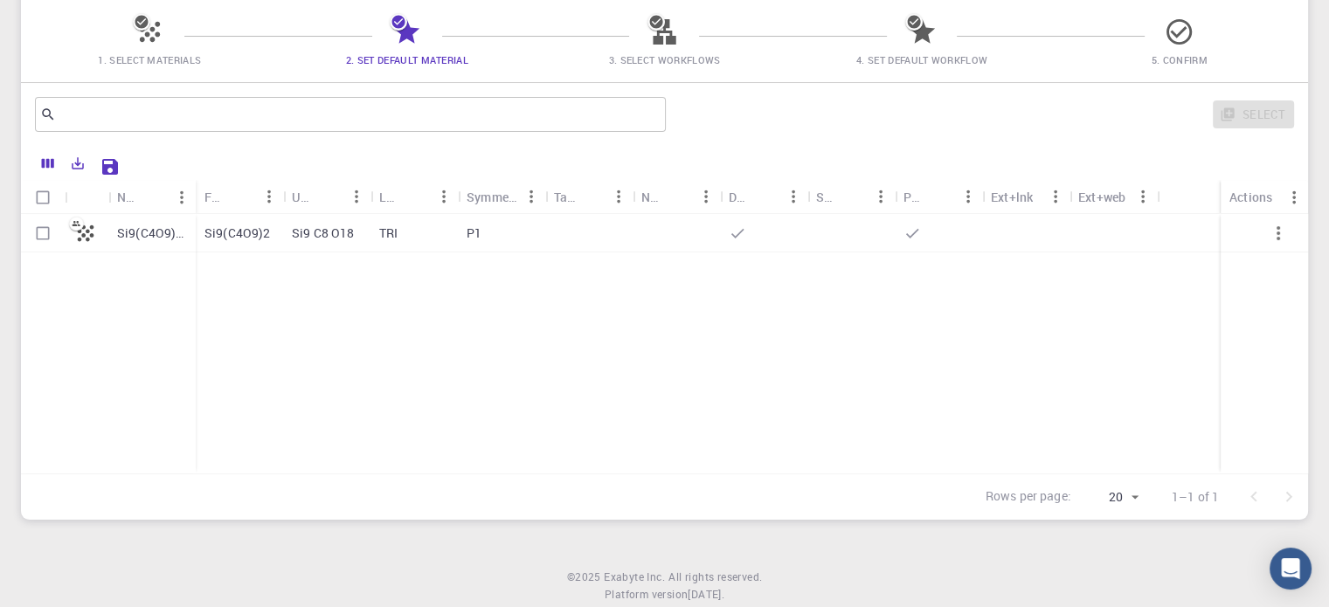
click at [143, 33] on icon at bounding box center [150, 32] width 31 height 31
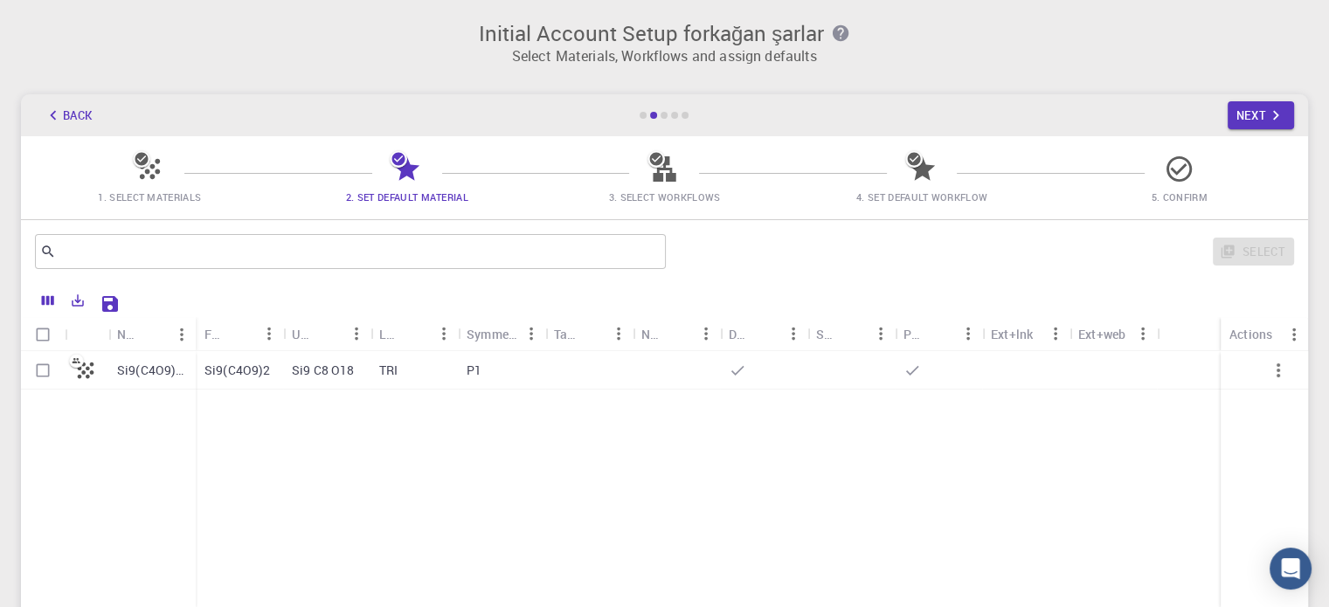
click at [74, 121] on button "Back" at bounding box center [68, 115] width 66 height 28
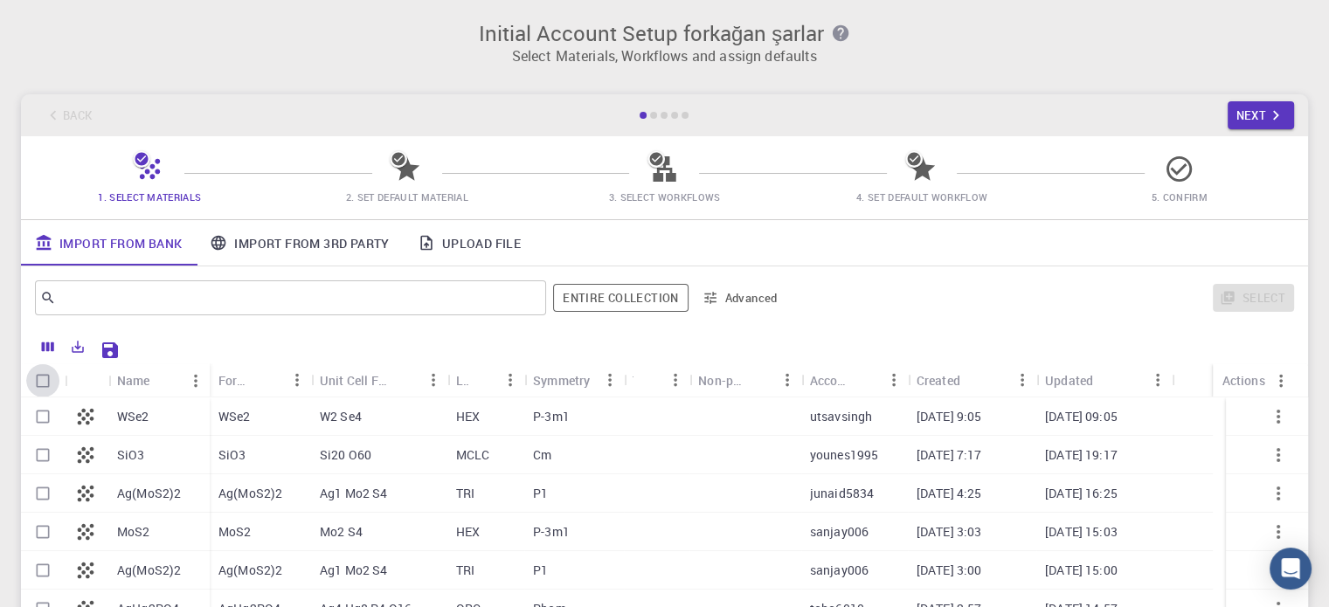
click at [45, 378] on input "Select all rows" at bounding box center [42, 380] width 33 height 33
checkbox input "true"
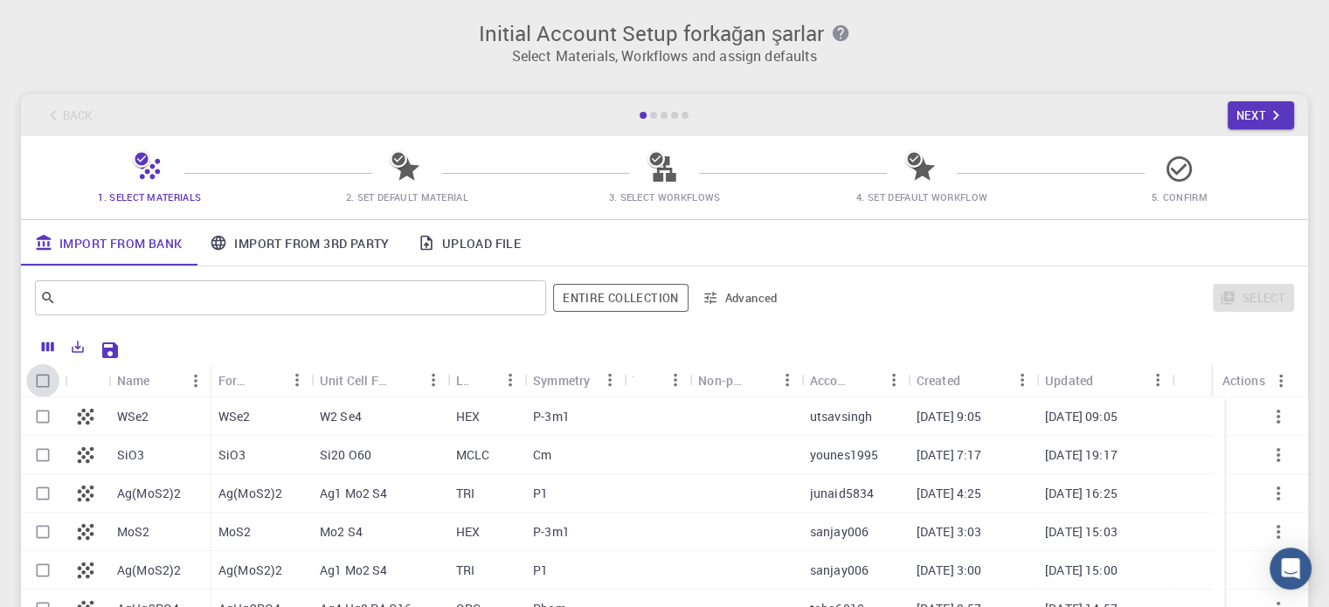
checkbox input "true"
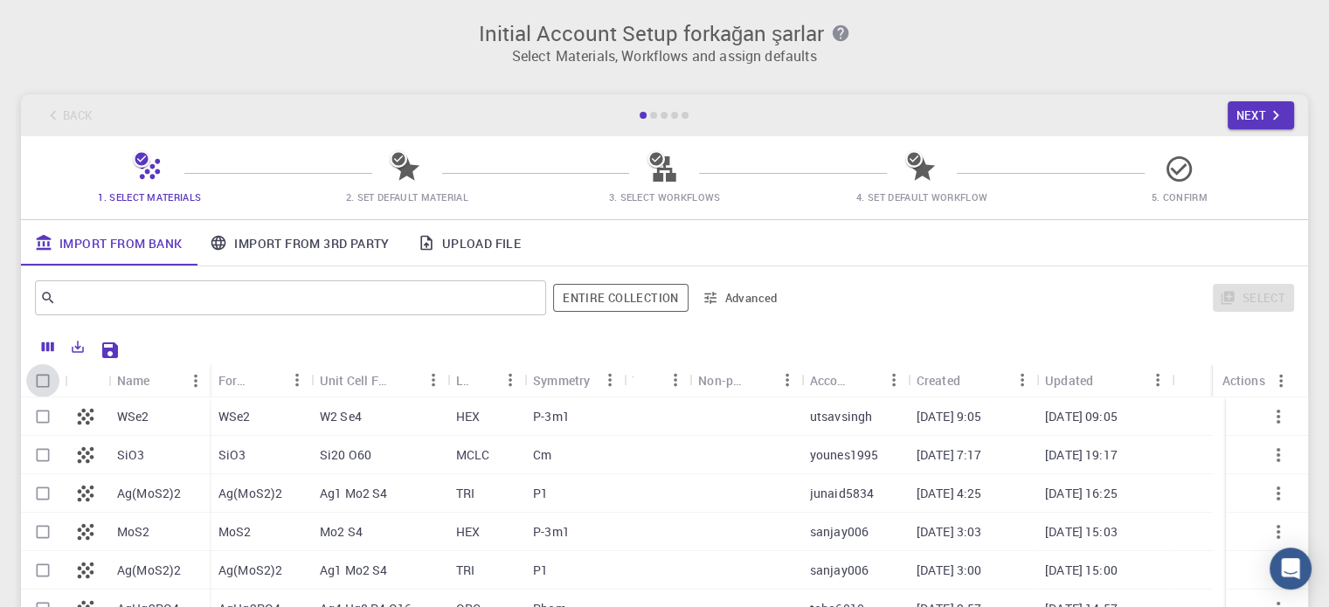
checkbox input "true"
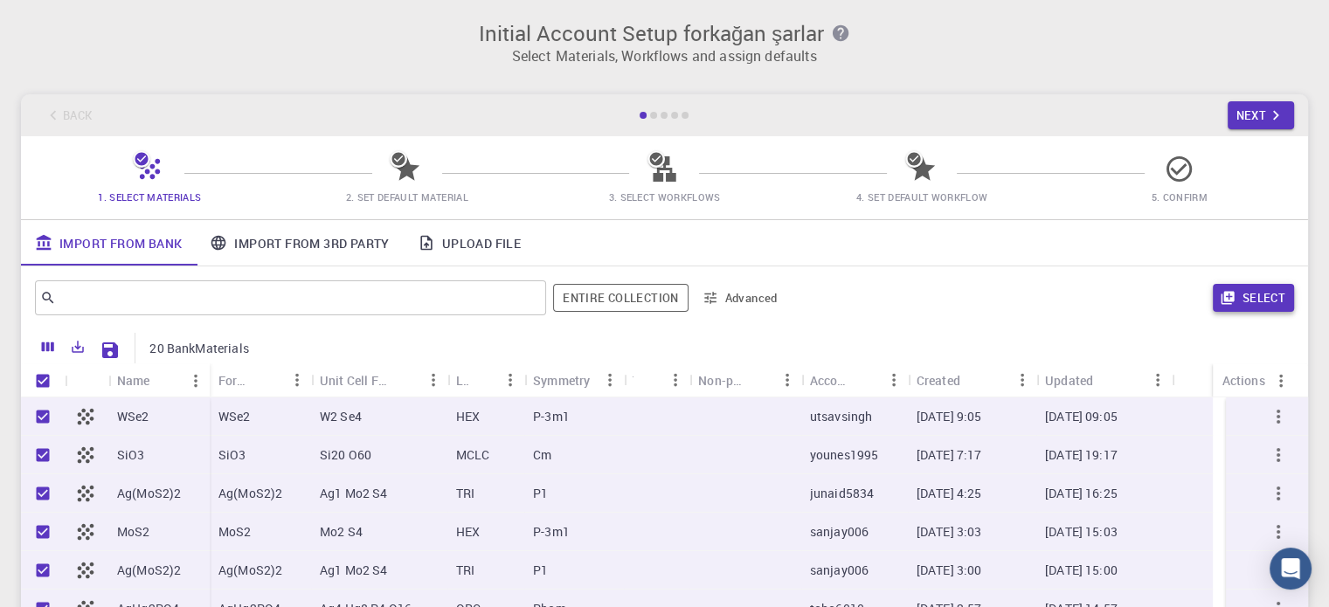
click at [1267, 305] on button "Select" at bounding box center [1253, 298] width 81 height 28
click at [1258, 111] on button "Next" at bounding box center [1261, 115] width 67 height 28
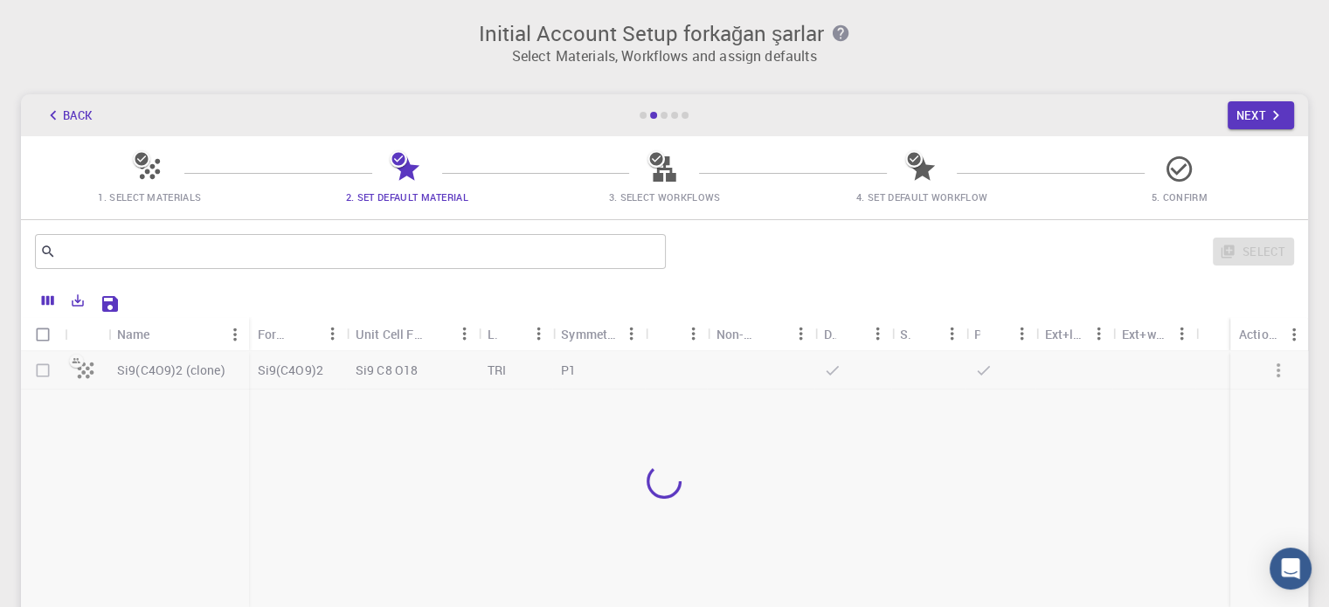
click at [40, 335] on input "Select all rows" at bounding box center [42, 334] width 33 height 33
checkbox input "true"
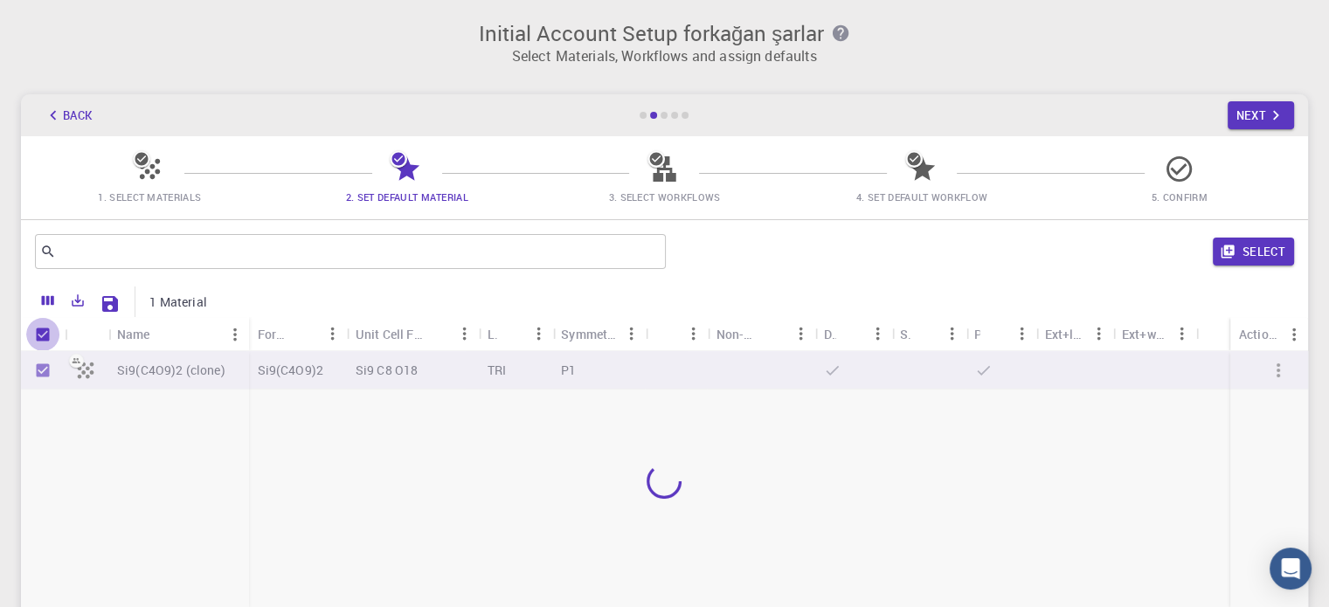
click at [35, 331] on input "Unselect all rows" at bounding box center [42, 334] width 33 height 33
checkbox input "false"
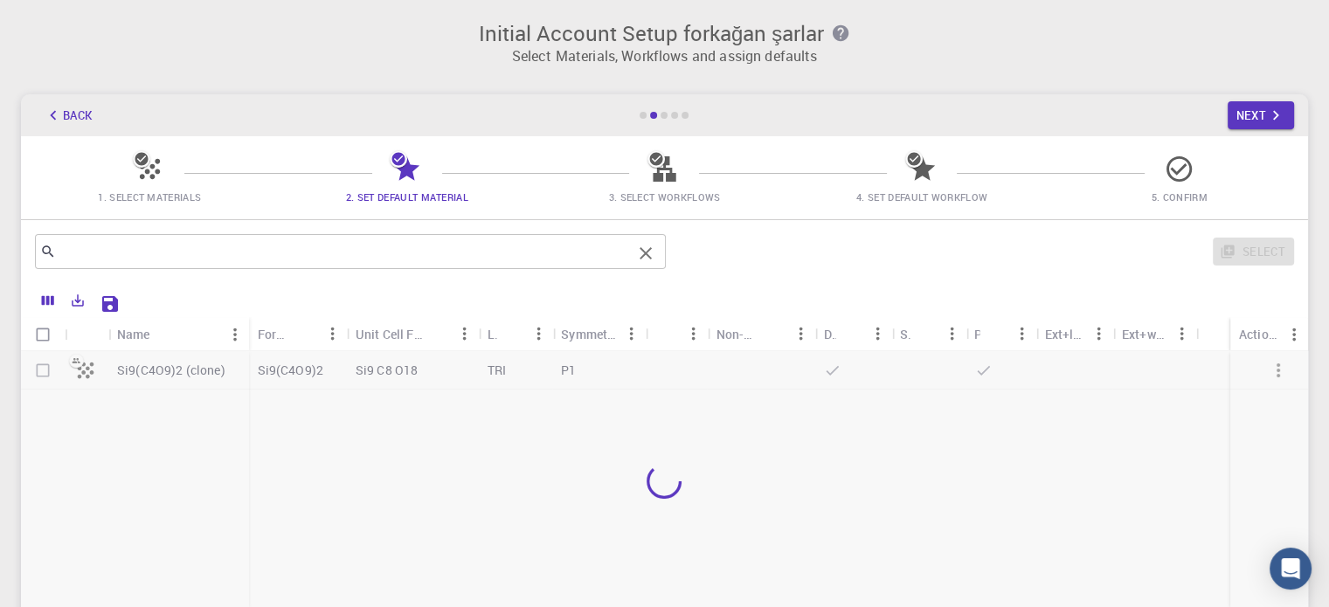
click at [194, 257] on input "text" at bounding box center [344, 251] width 576 height 24
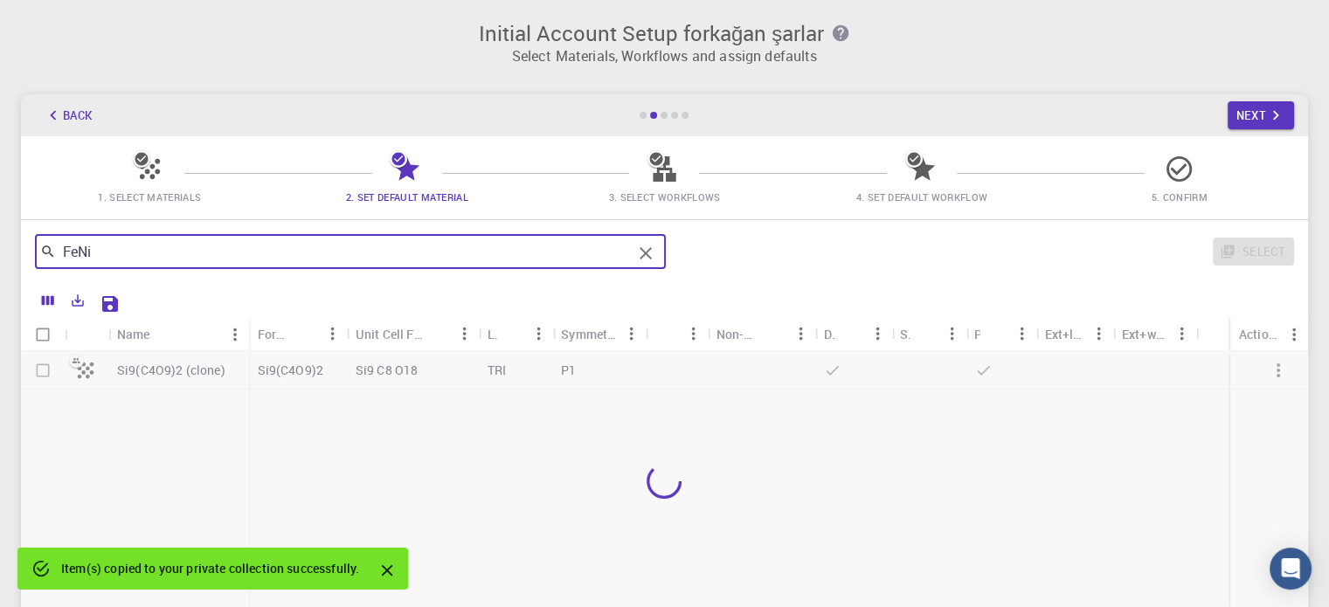
type input "FeNiC"
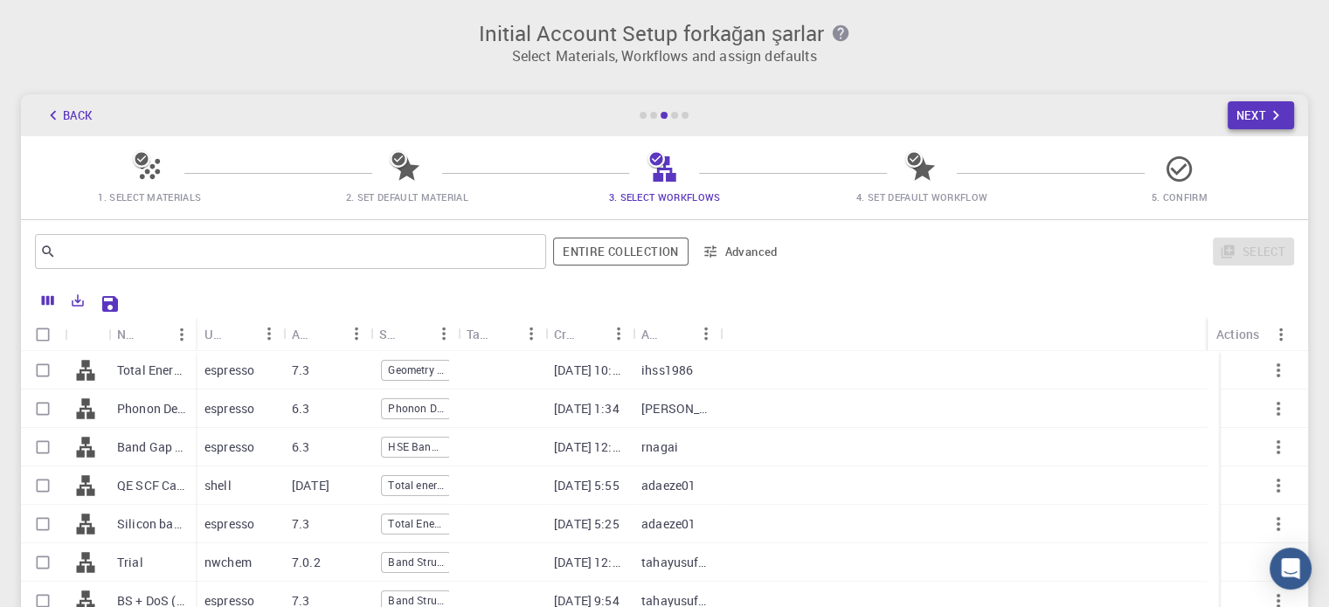
click at [1270, 107] on icon "button" at bounding box center [1275, 115] width 19 height 19
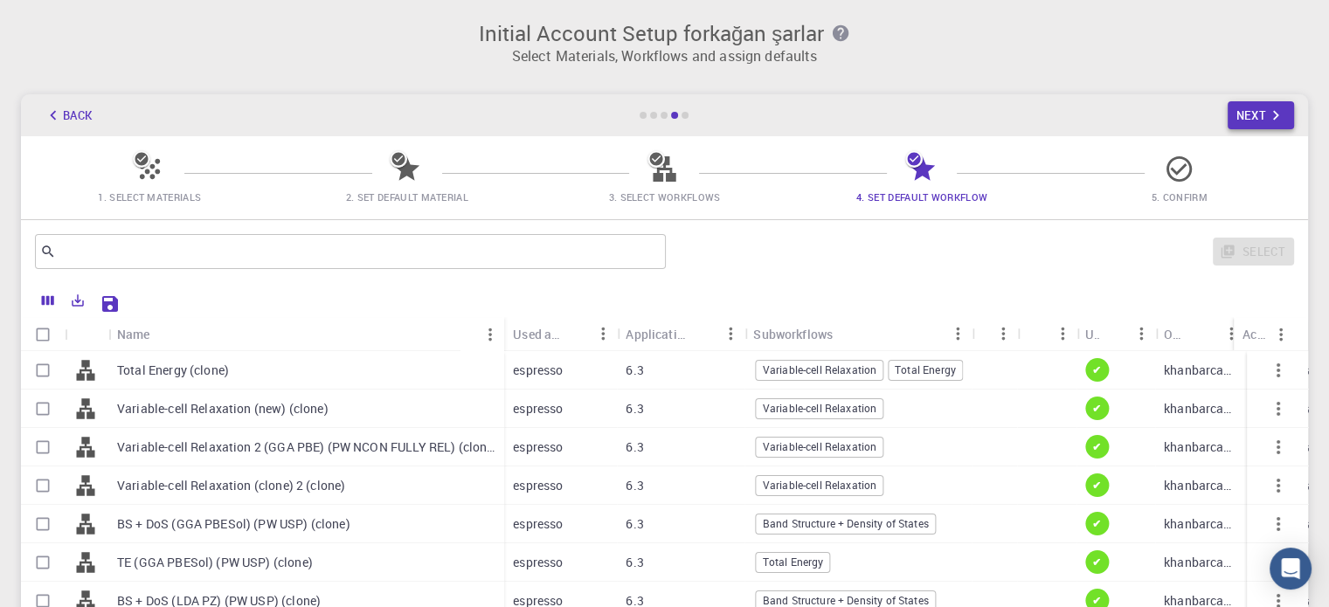
click at [1270, 107] on icon "button" at bounding box center [1275, 115] width 19 height 19
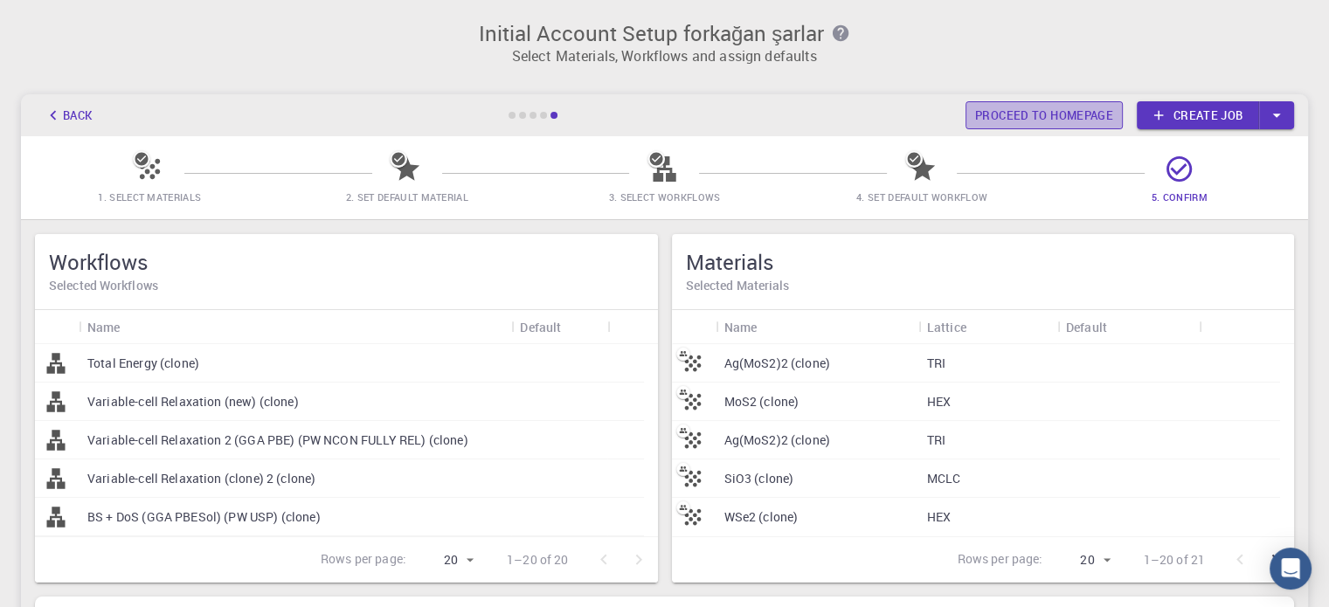
click at [1037, 115] on link "Proceed to homepage" at bounding box center [1044, 115] width 157 height 28
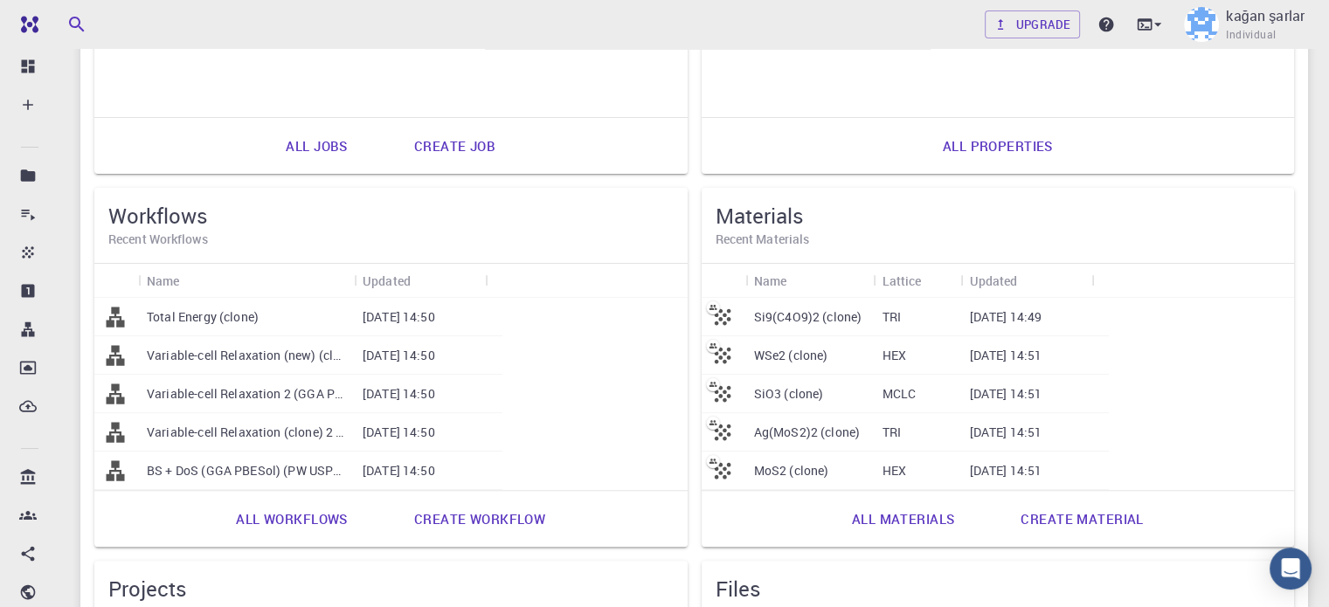
scroll to position [350, 0]
